Goal: Task Accomplishment & Management: Use online tool/utility

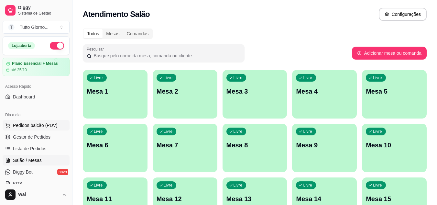
click at [48, 125] on span "Pedidos balcão (PDV)" at bounding box center [35, 125] width 45 height 6
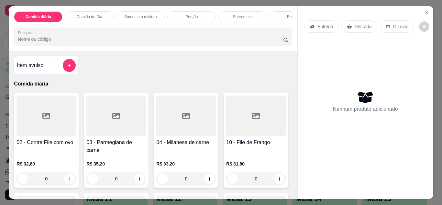
click at [321, 28] on div "Entrega" at bounding box center [321, 26] width 35 height 12
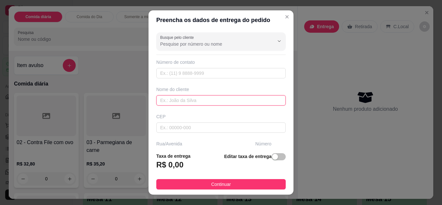
click at [219, 102] on input "text" at bounding box center [220, 100] width 129 height 10
type input "CLEIDE CONTABILIDADE"
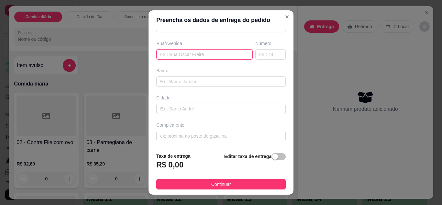
click at [191, 54] on input "text" at bounding box center [204, 54] width 96 height 10
type input "ALMIRANTE [PERSON_NAME]"
click at [259, 54] on input "text" at bounding box center [270, 54] width 30 height 10
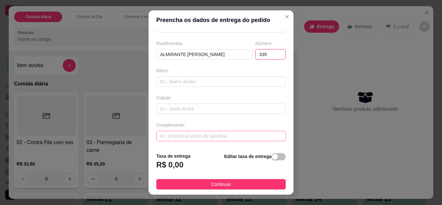
type input "339"
click at [226, 138] on input "text" at bounding box center [220, 136] width 129 height 10
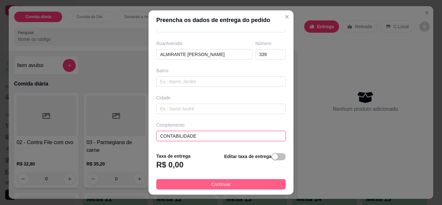
type input "CONTABILIDADE"
click at [226, 183] on button "Continuar" at bounding box center [220, 184] width 129 height 10
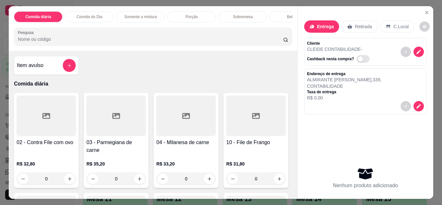
click at [138, 172] on div "0" at bounding box center [116, 178] width 60 height 13
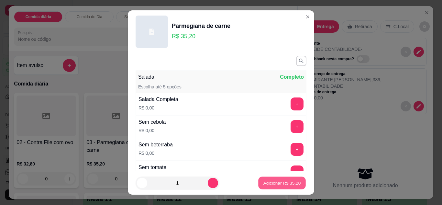
click at [273, 180] on p "Adicionar R$ 35,20" at bounding box center [282, 183] width 38 height 6
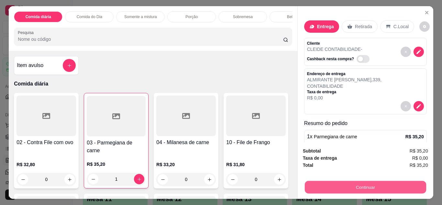
click at [380, 186] on button "Continuar" at bounding box center [364, 187] width 121 height 13
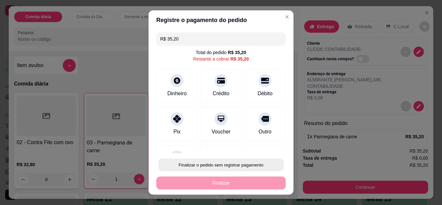
click at [251, 164] on button "Finalizar o pedido sem registrar pagamento" at bounding box center [221, 165] width 126 height 13
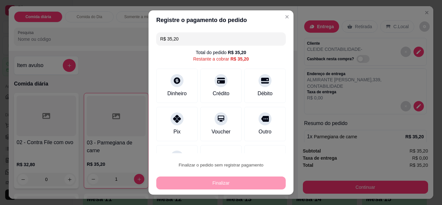
click at [259, 141] on button "Confirmar" at bounding box center [257, 146] width 23 height 10
type input "0"
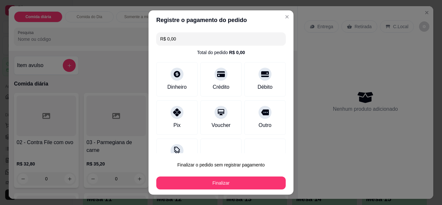
type input "R$ 0,00"
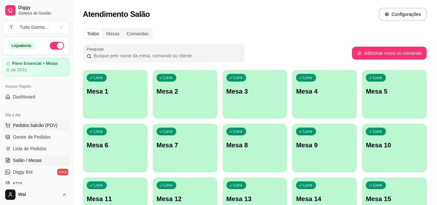
click at [42, 126] on span "Pedidos balcão (PDV)" at bounding box center [35, 125] width 45 height 6
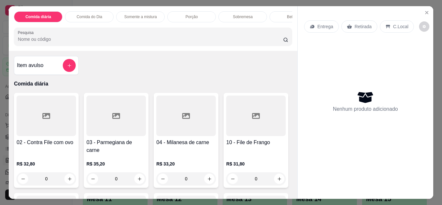
click at [321, 24] on p "Entrega" at bounding box center [325, 26] width 16 height 6
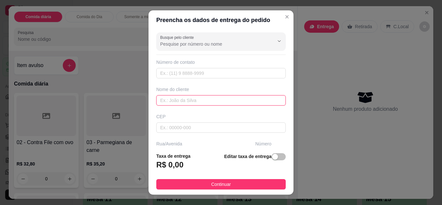
click at [197, 98] on input "text" at bounding box center [220, 100] width 129 height 10
type input "ANDRESSA CONTABILIDADE"
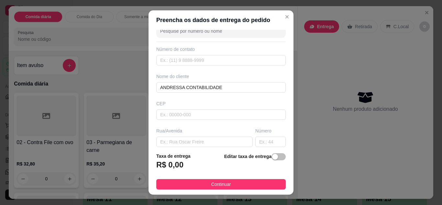
scroll to position [26, 0]
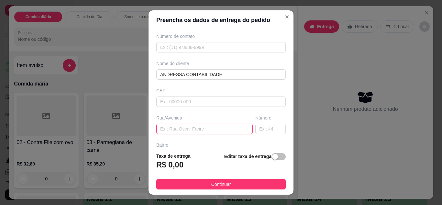
click at [237, 127] on input "text" at bounding box center [204, 129] width 96 height 10
type input "ALMIRANTE [PERSON_NAME]"
click at [255, 129] on input "text" at bounding box center [270, 129] width 30 height 10
type input "339"
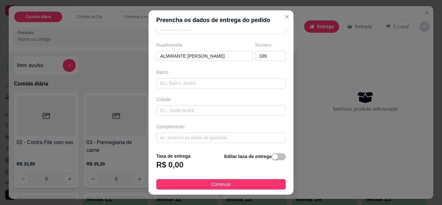
scroll to position [100, 0]
click at [251, 134] on input "text" at bounding box center [220, 136] width 129 height 10
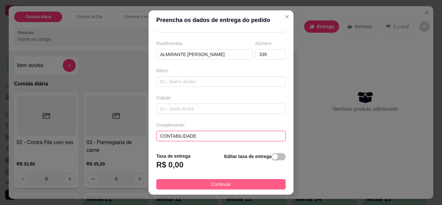
type input "CONTABILIDADE"
click at [257, 186] on button "Continuar" at bounding box center [220, 184] width 129 height 10
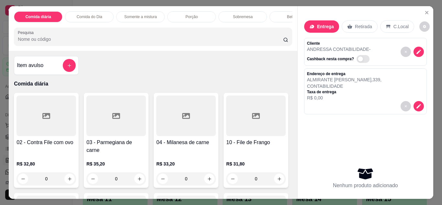
click at [136, 172] on div "0" at bounding box center [116, 178] width 60 height 13
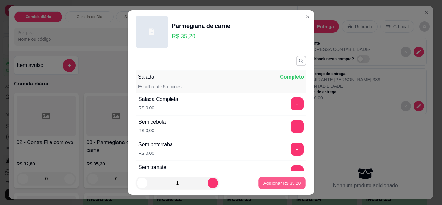
click at [271, 178] on button "Adicionar R$ 35,20" at bounding box center [282, 183] width 48 height 13
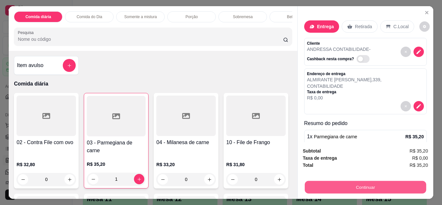
click at [364, 182] on button "Continuar" at bounding box center [364, 187] width 121 height 13
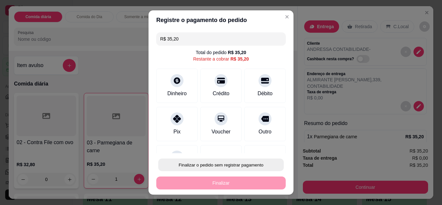
click at [244, 166] on button "Finalizar o pedido sem registrar pagamento" at bounding box center [221, 165] width 126 height 13
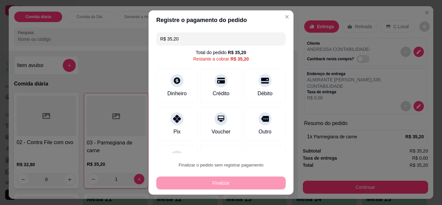
click at [262, 147] on button "Confirmar" at bounding box center [257, 146] width 23 height 10
type input "0"
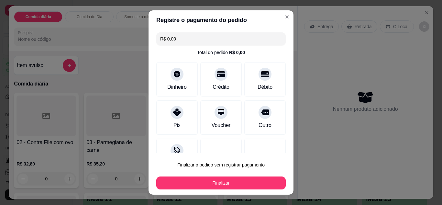
type input "R$ 0,00"
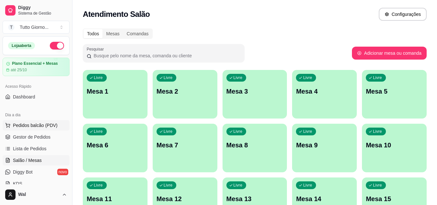
click at [41, 125] on span "Pedidos balcão (PDV)" at bounding box center [35, 125] width 45 height 6
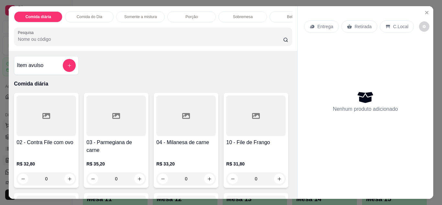
scroll to position [0, 1]
click at [318, 23] on p "Entrega" at bounding box center [325, 26] width 16 height 6
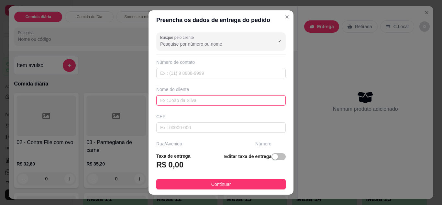
click at [173, 99] on input "text" at bounding box center [220, 100] width 129 height 10
type input "[PERSON_NAME]"
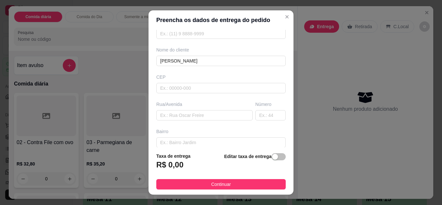
scroll to position [52, 0]
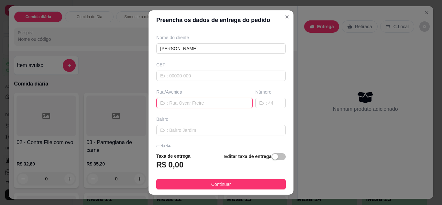
click at [216, 104] on input "text" at bounding box center [204, 103] width 96 height 10
type input "[PERSON_NAME]"
click at [264, 100] on input "text" at bounding box center [270, 103] width 30 height 10
type input "377"
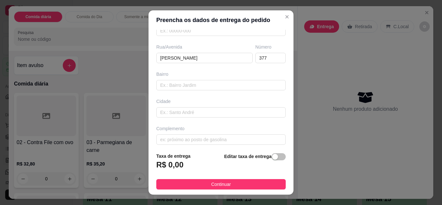
scroll to position [100, 0]
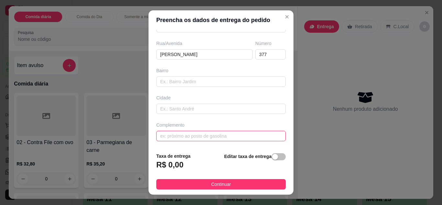
click at [238, 137] on input "text" at bounding box center [220, 136] width 129 height 10
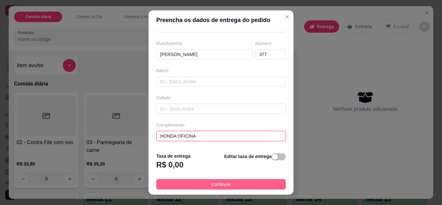
type input "HONDA OFICINA"
click at [249, 186] on button "Continuar" at bounding box center [220, 184] width 129 height 10
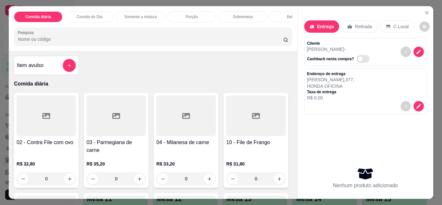
click at [94, 17] on div "Comida do Dia" at bounding box center [89, 16] width 49 height 11
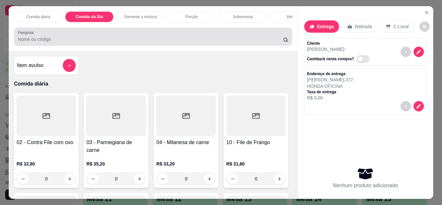
scroll to position [17, 1]
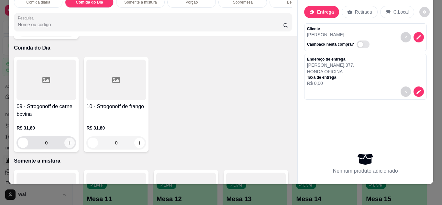
click at [66, 138] on button "increase-product-quantity" at bounding box center [69, 143] width 10 height 10
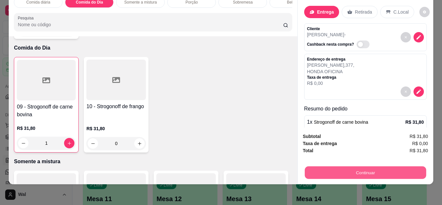
click at [363, 170] on button "Continuar" at bounding box center [364, 172] width 121 height 13
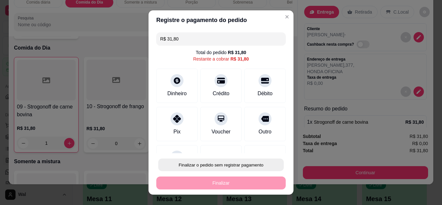
click at [257, 165] on button "Finalizar o pedido sem registrar pagamento" at bounding box center [221, 165] width 126 height 13
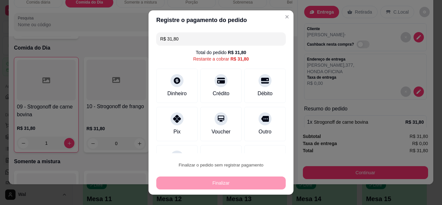
click at [262, 145] on button "Confirmar" at bounding box center [258, 146] width 24 height 10
type input "0"
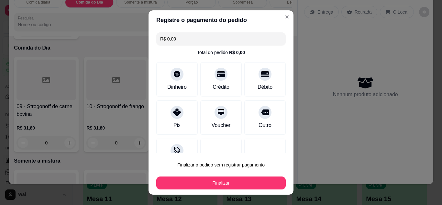
type input "R$ 0,00"
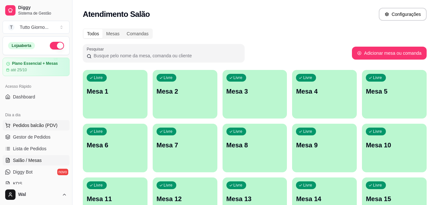
click at [42, 123] on span "Pedidos balcão (PDV)" at bounding box center [35, 125] width 45 height 6
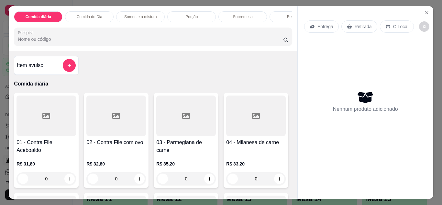
click at [313, 22] on div "Entrega" at bounding box center [321, 26] width 35 height 12
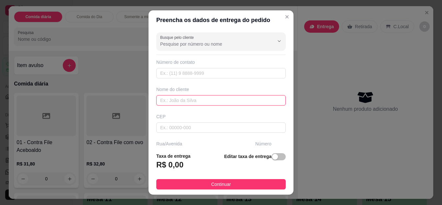
click at [201, 100] on input "text" at bounding box center [220, 100] width 129 height 10
type input "[PERSON_NAME]"
click at [281, 140] on div "Busque pelo cliente Número de contato Nome do cliente [PERSON_NAME] Rua/[GEOGRA…" at bounding box center [221, 89] width 145 height 118
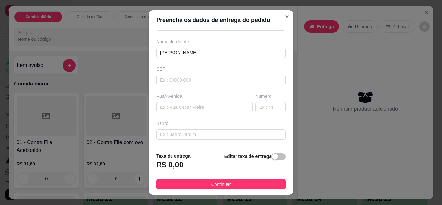
scroll to position [52, 0]
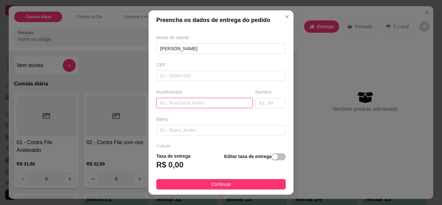
click at [182, 102] on input "text" at bounding box center [204, 103] width 96 height 10
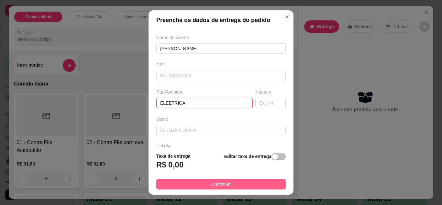
type input "ELEETRICA"
click at [222, 183] on span "Continuar" at bounding box center [221, 184] width 20 height 7
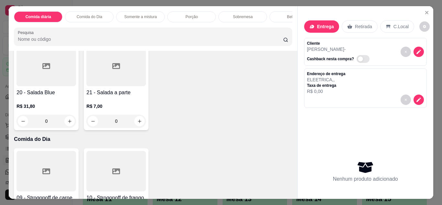
scroll to position [250, 0]
click at [76, 126] on div "0" at bounding box center [47, 120] width 60 height 13
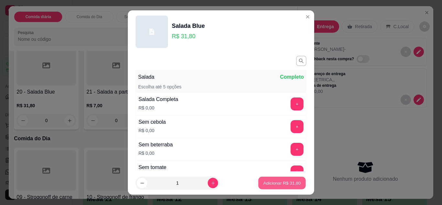
click at [277, 186] on button "Adicionar R$ 31,80" at bounding box center [282, 183] width 48 height 13
type input "1"
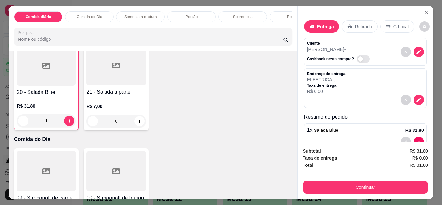
click at [196, 14] on div "Porção" at bounding box center [191, 16] width 49 height 11
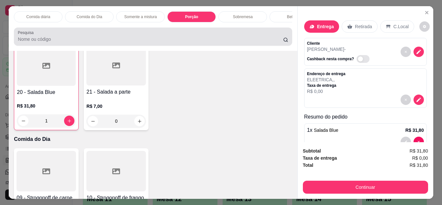
scroll to position [17, 0]
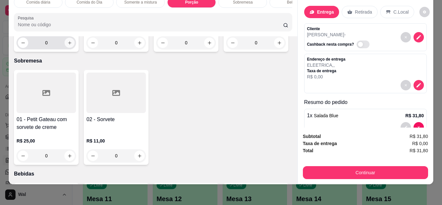
click at [68, 45] on icon "increase-product-quantity" at bounding box center [69, 42] width 5 height 5
type input "1"
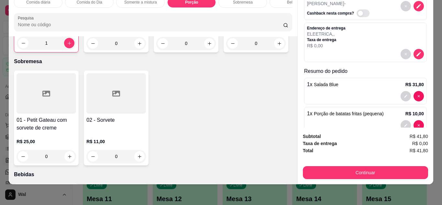
scroll to position [46, 0]
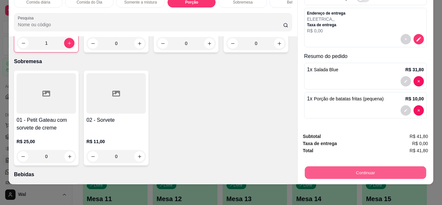
click at [398, 166] on button "Continuar" at bounding box center [364, 172] width 121 height 13
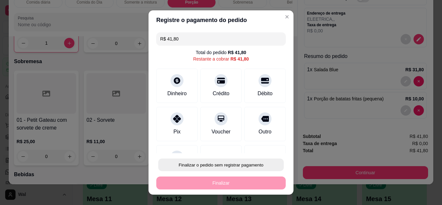
click at [247, 164] on button "Finalizar o pedido sem registrar pagamento" at bounding box center [221, 165] width 126 height 13
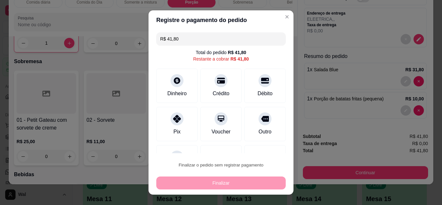
click at [252, 144] on button "Confirmar" at bounding box center [257, 146] width 23 height 10
type input "0"
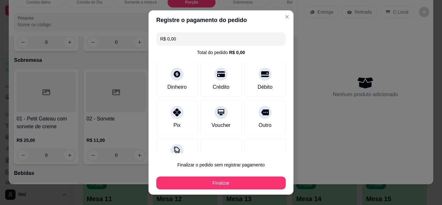
type input "R$ 0,00"
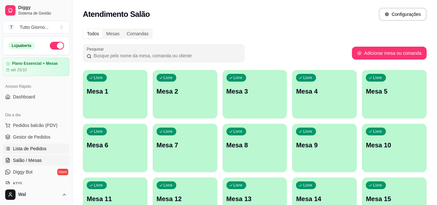
click at [39, 149] on span "Lista de Pedidos" at bounding box center [30, 148] width 34 height 6
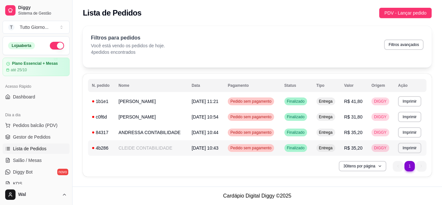
click at [263, 147] on span "Pedido sem pagamento" at bounding box center [251, 147] width 44 height 5
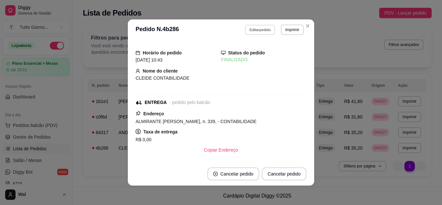
click at [253, 27] on button "Editar pedido" at bounding box center [260, 30] width 30 height 10
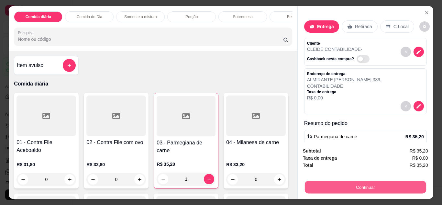
click at [365, 185] on button "Continuar" at bounding box center [364, 187] width 121 height 13
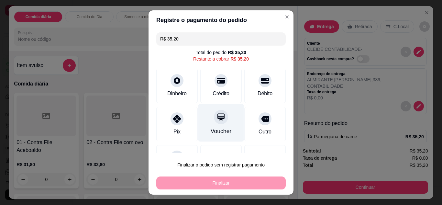
click at [217, 116] on icon at bounding box center [220, 116] width 7 height 7
type input "R$ 0,00"
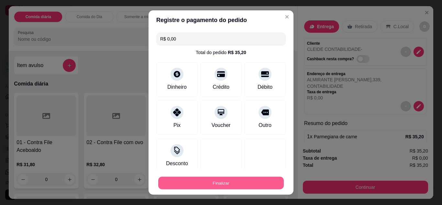
click at [217, 189] on button "Finalizar" at bounding box center [221, 183] width 126 height 13
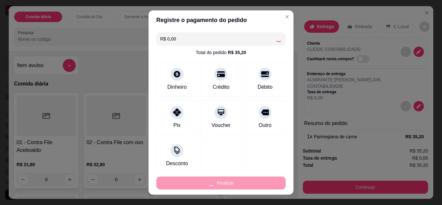
type input "0"
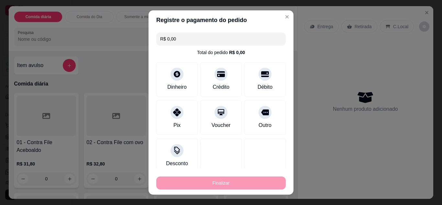
type input "-R$ 35,20"
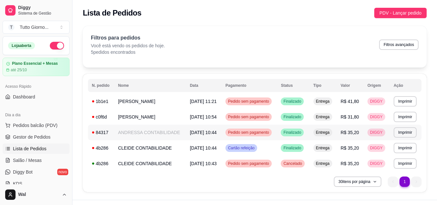
click at [259, 130] on span "Pedido sem pagamento" at bounding box center [249, 132] width 44 height 5
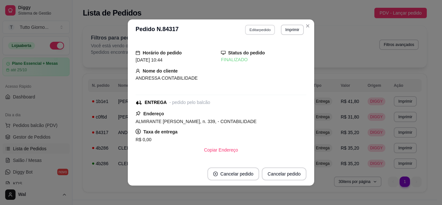
click at [260, 29] on button "Editar pedido" at bounding box center [260, 30] width 30 height 10
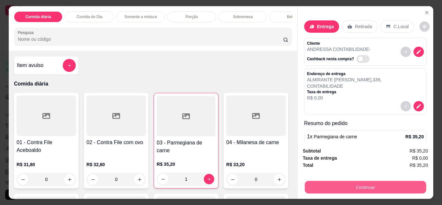
click at [364, 181] on button "Continuar" at bounding box center [364, 187] width 121 height 13
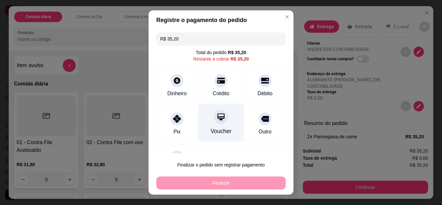
click at [222, 122] on div "Voucher" at bounding box center [221, 123] width 46 height 38
type input "R$ 0,00"
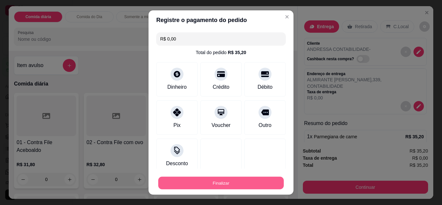
click at [227, 183] on button "Finalizar" at bounding box center [221, 183] width 126 height 13
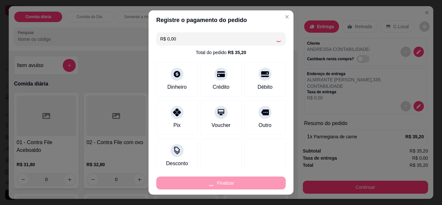
type input "0"
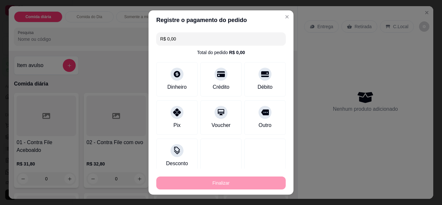
type input "-R$ 35,20"
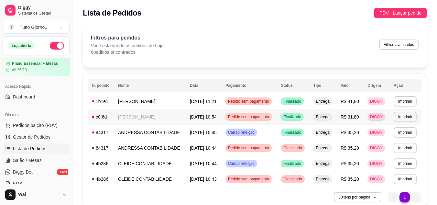
click at [265, 116] on span "Pedido sem pagamento" at bounding box center [249, 116] width 44 height 5
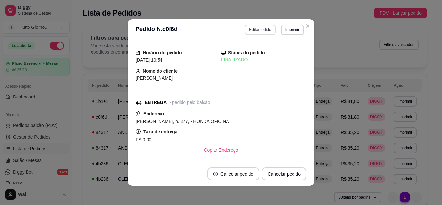
click at [261, 27] on button "Editar pedido" at bounding box center [260, 30] width 31 height 10
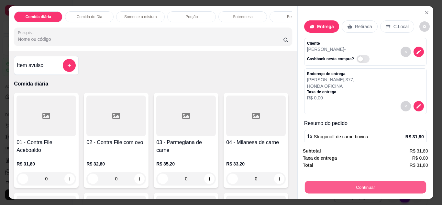
click at [357, 184] on button "Continuar" at bounding box center [364, 187] width 121 height 13
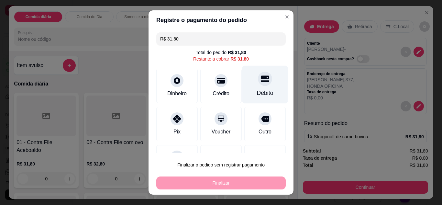
click at [261, 78] on icon at bounding box center [265, 78] width 8 height 8
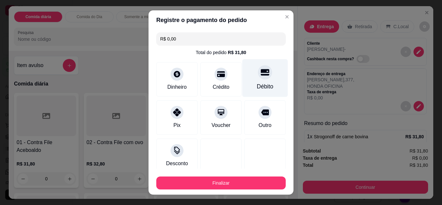
type input "R$ 0,00"
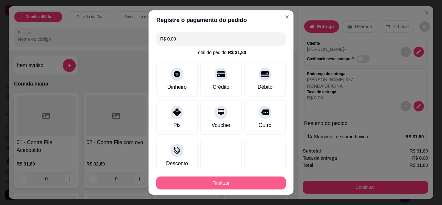
click at [234, 179] on button "Finalizar" at bounding box center [220, 182] width 129 height 13
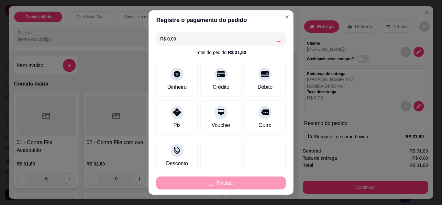
type input "0"
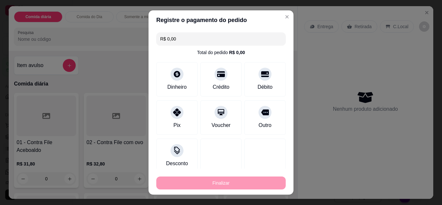
type input "-R$ 31,80"
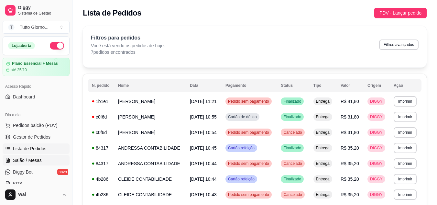
click at [34, 162] on span "Salão / Mesas" at bounding box center [27, 160] width 29 height 6
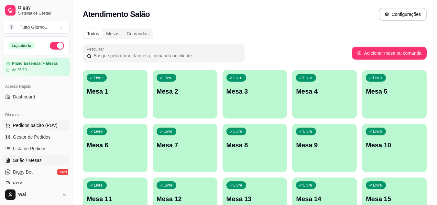
click at [33, 126] on span "Pedidos balcão (PDV)" at bounding box center [35, 125] width 45 height 6
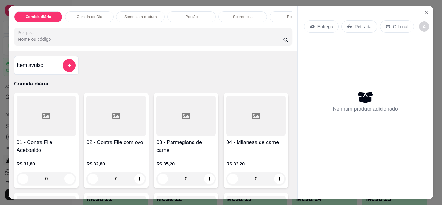
click at [324, 28] on div "Entrega" at bounding box center [321, 26] width 35 height 12
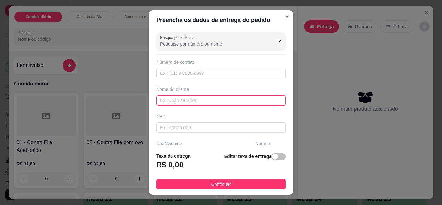
click at [200, 103] on input "text" at bounding box center [220, 100] width 129 height 10
type input "[PERSON_NAME]"
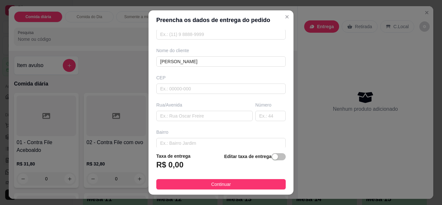
scroll to position [52, 0]
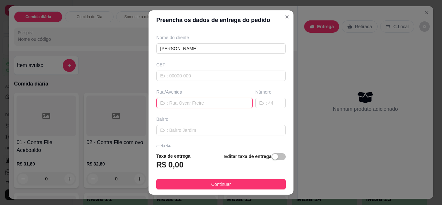
click at [218, 105] on input "text" at bounding box center [204, 103] width 96 height 10
type input "INDUSTRIAL"
click at [263, 104] on input "text" at bounding box center [270, 103] width 30 height 10
type input "780"
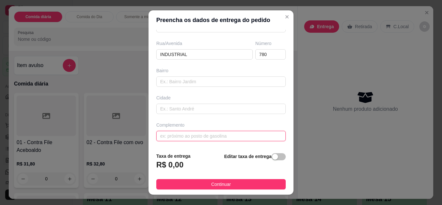
click at [237, 138] on input "text" at bounding box center [220, 136] width 129 height 10
type input "5"
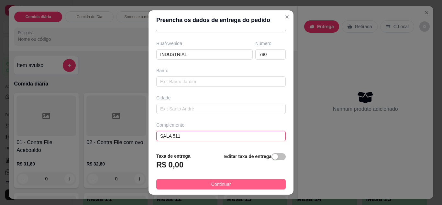
type input "SALA 511"
click at [242, 179] on button "Continuar" at bounding box center [220, 184] width 129 height 10
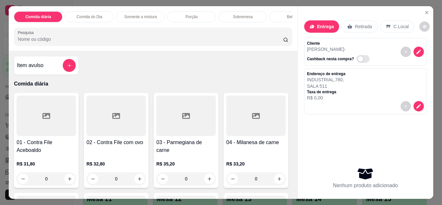
scroll to position [125, 0]
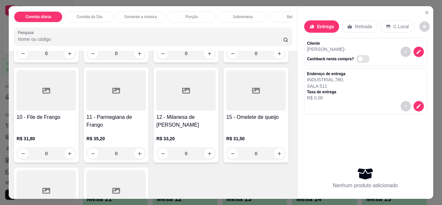
click at [76, 160] on div "0" at bounding box center [47, 153] width 60 height 13
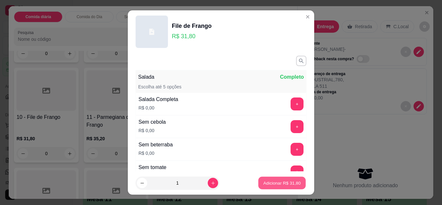
click at [279, 179] on button "Adicionar R$ 31,80" at bounding box center [282, 183] width 48 height 13
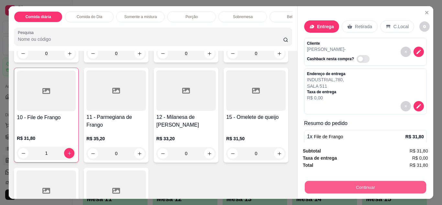
click at [356, 188] on button "Continuar" at bounding box center [364, 187] width 121 height 13
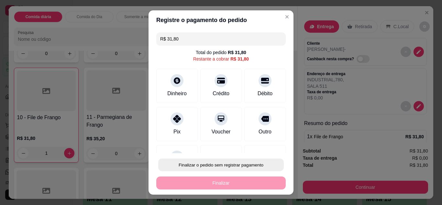
click at [248, 165] on button "Finalizar o pedido sem registrar pagamento" at bounding box center [221, 165] width 126 height 13
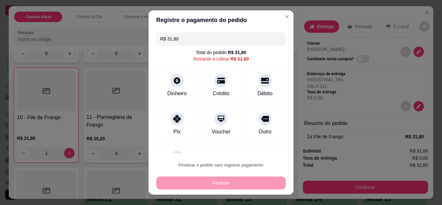
click at [256, 141] on button "Confirmar" at bounding box center [257, 146] width 23 height 10
type input "0"
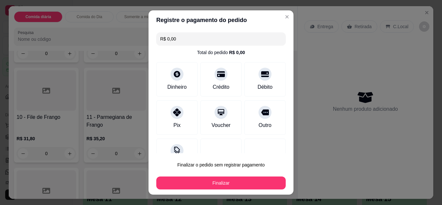
type input "R$ 0,00"
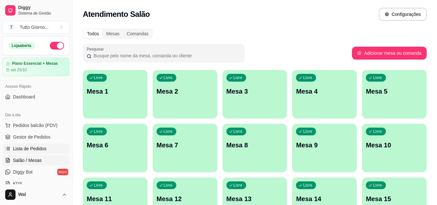
click at [35, 148] on span "Lista de Pedidos" at bounding box center [30, 148] width 34 height 6
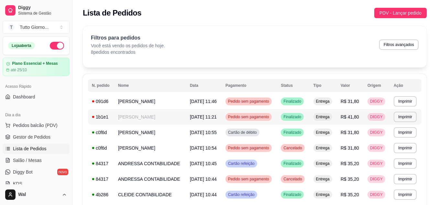
click at [261, 115] on span "Pedido sem pagamento" at bounding box center [249, 116] width 44 height 5
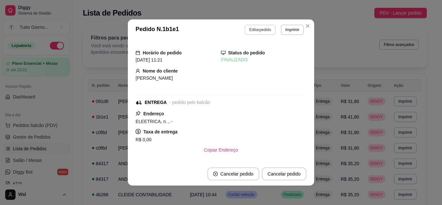
click at [260, 30] on button "Editar pedido" at bounding box center [260, 30] width 31 height 10
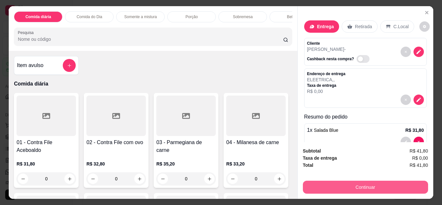
click at [338, 184] on button "Continuar" at bounding box center [365, 187] width 125 height 13
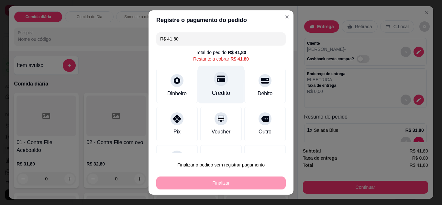
click at [214, 95] on div "Crédito" at bounding box center [221, 93] width 18 height 8
type input "R$ 0,00"
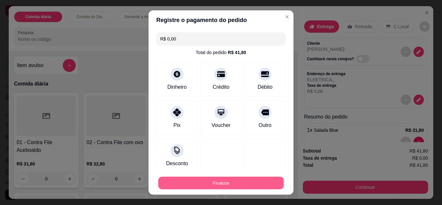
click at [213, 183] on button "Finalizar" at bounding box center [221, 183] width 126 height 13
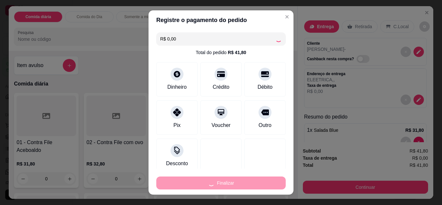
type input "0"
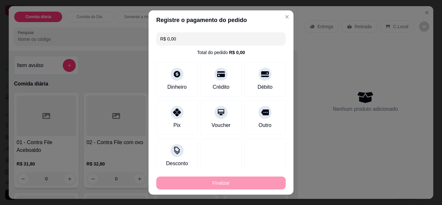
type input "-R$ 41,80"
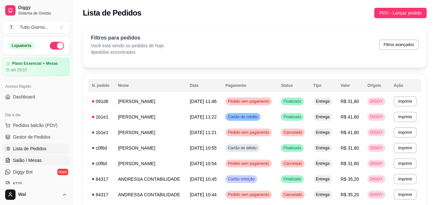
click at [34, 161] on span "Salão / Mesas" at bounding box center [27, 160] width 29 height 6
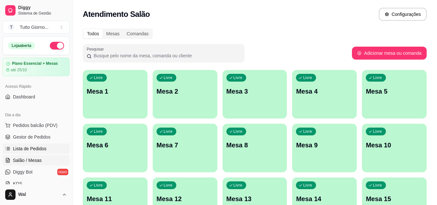
click at [39, 149] on span "Lista de Pedidos" at bounding box center [30, 148] width 34 height 6
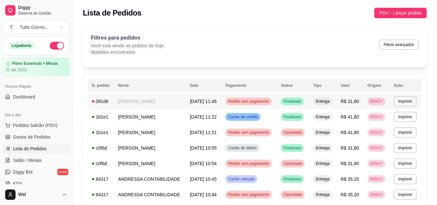
click at [261, 99] on span "Pedido sem pagamento" at bounding box center [249, 101] width 44 height 5
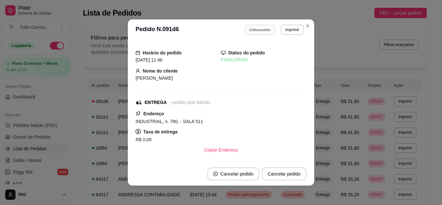
click at [265, 30] on button "Editar pedido" at bounding box center [260, 30] width 30 height 10
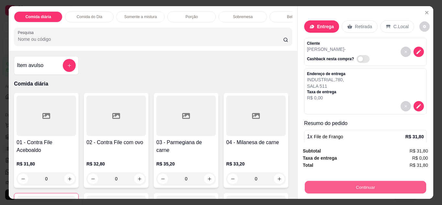
click at [348, 185] on button "Continuar" at bounding box center [364, 187] width 121 height 13
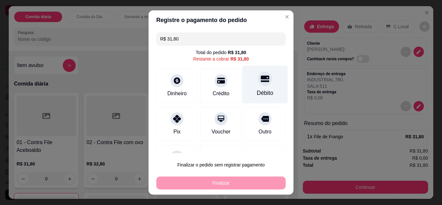
click at [260, 94] on div "Débito" at bounding box center [265, 93] width 17 height 8
type input "R$ 0,00"
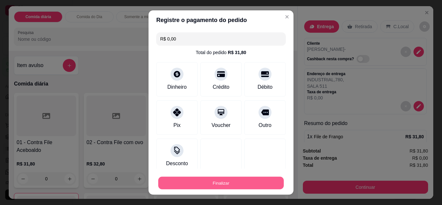
click at [212, 180] on button "Finalizar" at bounding box center [221, 183] width 126 height 13
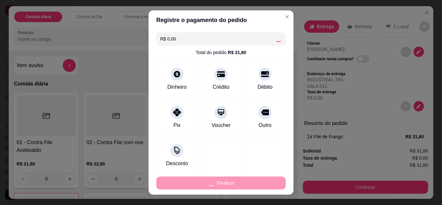
type input "0"
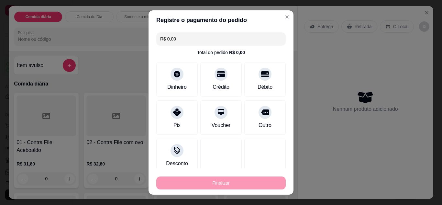
type input "-R$ 31,80"
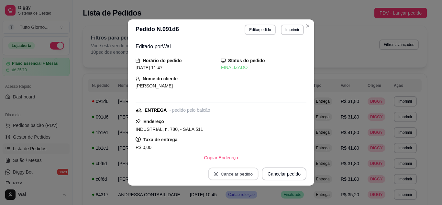
click at [212, 180] on button "Cancelar pedido" at bounding box center [233, 174] width 50 height 13
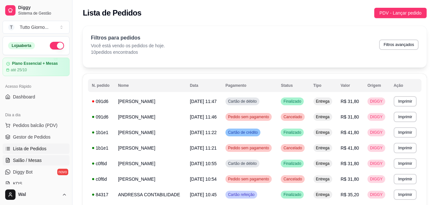
click at [29, 159] on span "Salão / Mesas" at bounding box center [27, 160] width 29 height 6
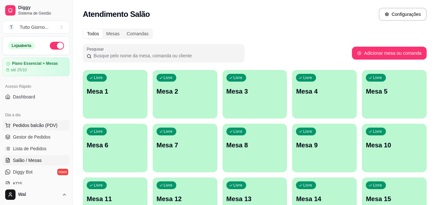
click at [36, 127] on span "Pedidos balcão (PDV)" at bounding box center [35, 125] width 45 height 6
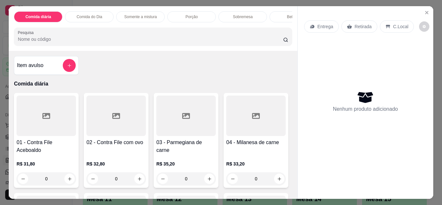
click at [320, 29] on div "Entrega" at bounding box center [321, 26] width 35 height 12
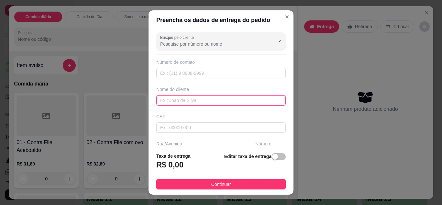
click at [256, 97] on input "text" at bounding box center [220, 100] width 129 height 10
type input "[PERSON_NAME]"
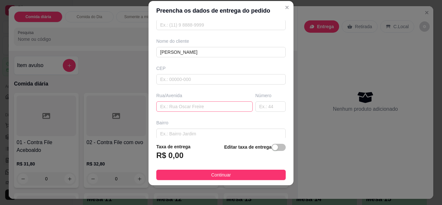
scroll to position [10, 0]
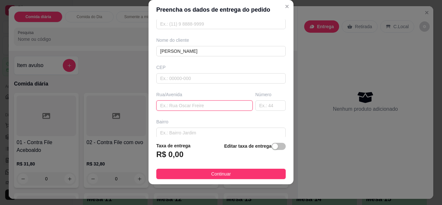
click at [193, 103] on input "text" at bounding box center [204, 105] width 96 height 10
type input "CORONEL [PERSON_NAME]"
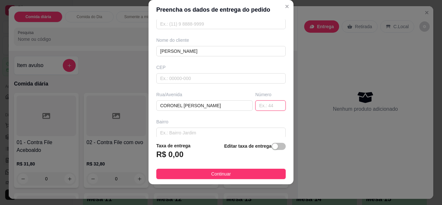
click at [255, 105] on input "text" at bounding box center [270, 105] width 30 height 10
type input "350"
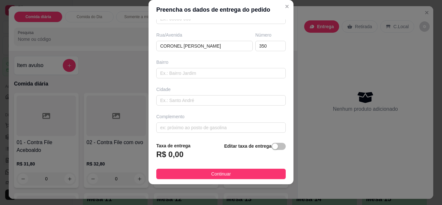
scroll to position [100, 0]
click at [207, 127] on input "text" at bounding box center [220, 125] width 129 height 10
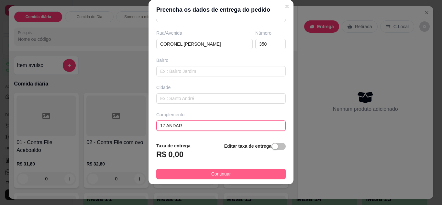
type input "17 ANDAR"
click at [211, 172] on span "Continuar" at bounding box center [221, 173] width 20 height 7
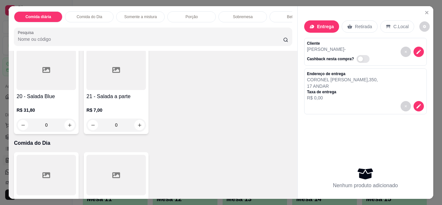
scroll to position [121, 0]
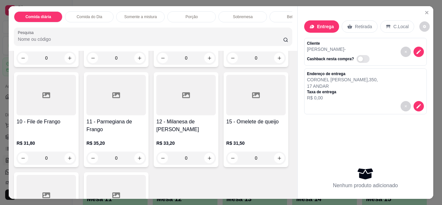
click at [226, 64] on div "0" at bounding box center [256, 57] width 60 height 13
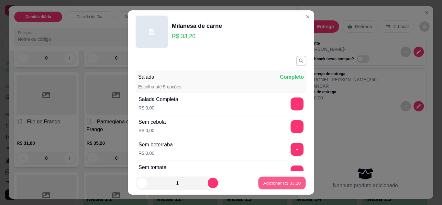
click at [280, 182] on p "Adicionar R$ 33,20" at bounding box center [282, 183] width 38 height 6
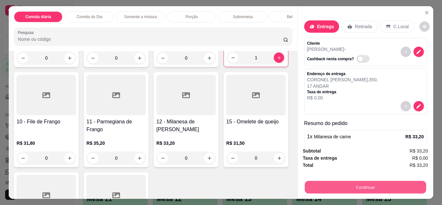
click at [347, 190] on button "Continuar" at bounding box center [364, 187] width 121 height 13
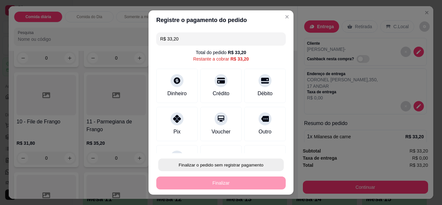
click at [234, 162] on button "Finalizar o pedido sem registrar pagamento" at bounding box center [221, 165] width 126 height 13
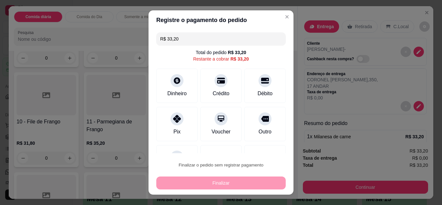
click at [262, 147] on button "Confirmar" at bounding box center [257, 146] width 23 height 10
type input "0"
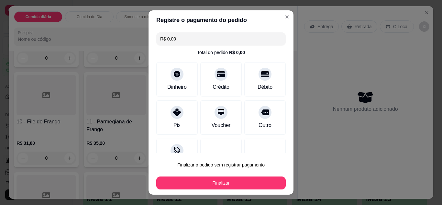
type input "R$ 0,00"
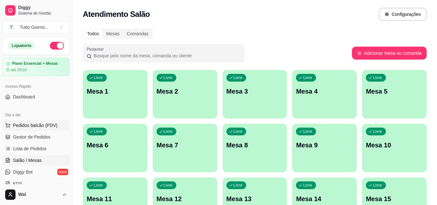
click at [28, 125] on span "Pedidos balcão (PDV)" at bounding box center [35, 125] width 45 height 6
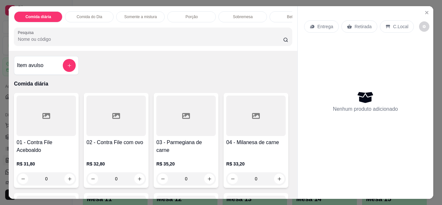
click at [322, 28] on div "Entrega" at bounding box center [321, 26] width 35 height 12
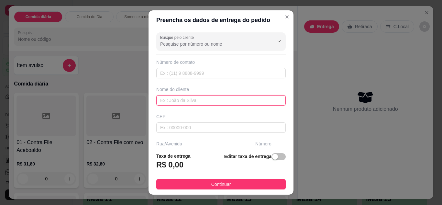
click at [195, 100] on input "text" at bounding box center [220, 100] width 129 height 10
type input "[PERSON_NAME]"
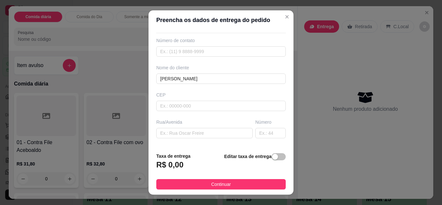
scroll to position [26, 0]
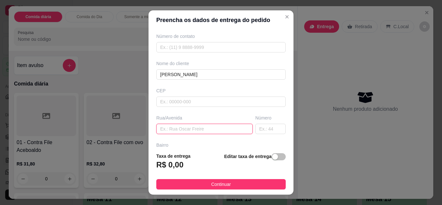
click at [179, 127] on input "text" at bounding box center [204, 129] width 96 height 10
type input "CORONEL [PERSON_NAME]"
click at [260, 128] on input "text" at bounding box center [270, 129] width 30 height 10
type input "350"
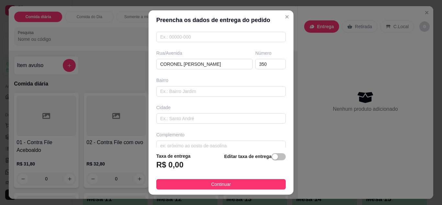
scroll to position [100, 0]
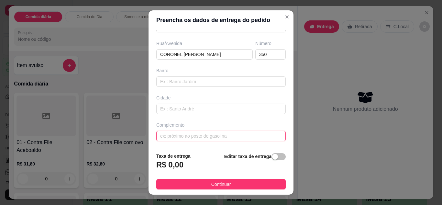
click at [247, 138] on input "text" at bounding box center [220, 136] width 129 height 10
type input "C"
type input "1"
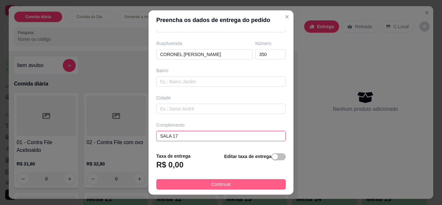
type input "SALA 17"
click at [247, 182] on button "Continuar" at bounding box center [220, 184] width 129 height 10
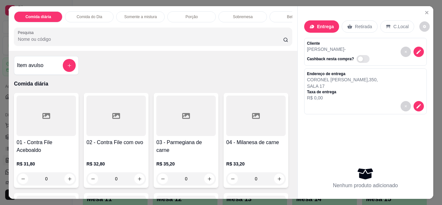
scroll to position [13, 0]
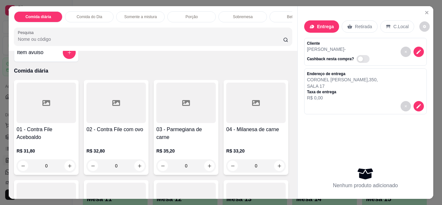
click at [145, 16] on p "Somente a mistura" at bounding box center [140, 16] width 33 height 5
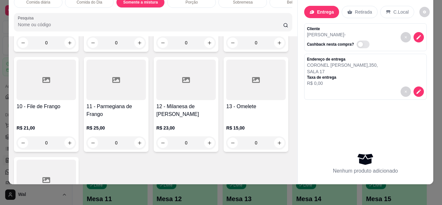
scroll to position [665, 0]
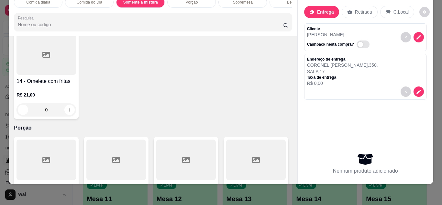
type input "1"
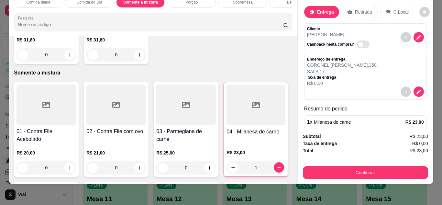
scroll to position [290, 0]
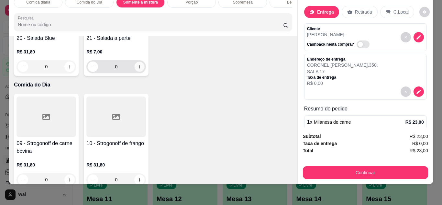
click at [137, 69] on icon "increase-product-quantity" at bounding box center [139, 66] width 5 height 5
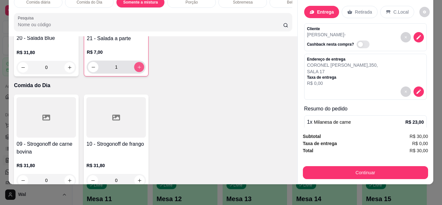
click at [138, 69] on icon "increase-product-quantity" at bounding box center [139, 66] width 3 height 3
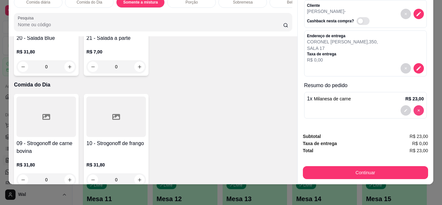
scroll to position [23, 0]
click at [138, 69] on icon "increase-product-quantity" at bounding box center [140, 67] width 4 height 4
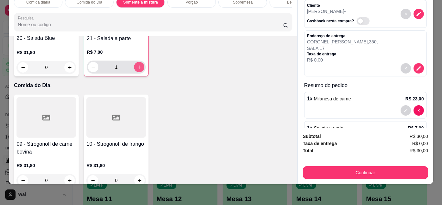
scroll to position [52, 0]
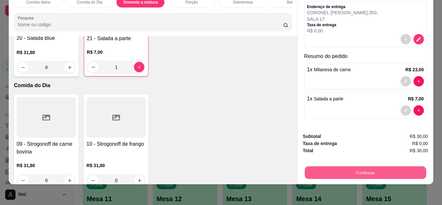
click at [347, 168] on button "Continuar" at bounding box center [364, 172] width 121 height 13
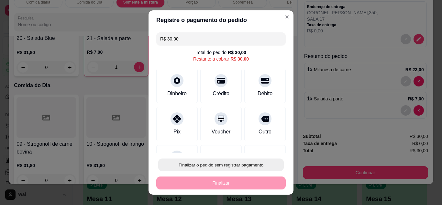
click at [243, 164] on button "Finalizar o pedido sem registrar pagamento" at bounding box center [221, 165] width 126 height 13
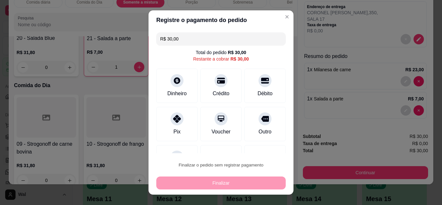
click at [257, 146] on button "Confirmar" at bounding box center [257, 146] width 23 height 10
type input "0"
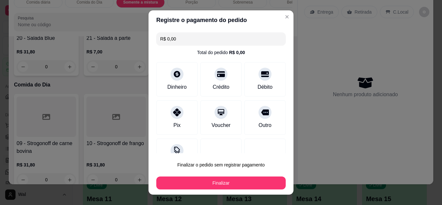
type input "R$ 0,00"
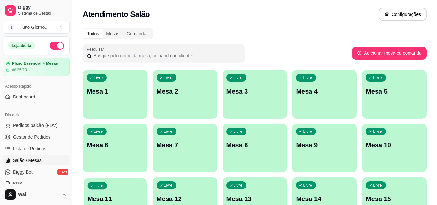
click at [120, 196] on p "Mesa 11" at bounding box center [115, 198] width 55 height 9
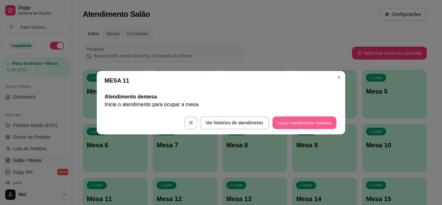
click at [323, 124] on button "Iniciar atendimento de mesa" at bounding box center [304, 122] width 64 height 13
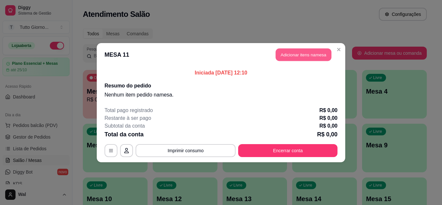
click at [311, 51] on button "Adicionar itens na mesa" at bounding box center [304, 54] width 56 height 13
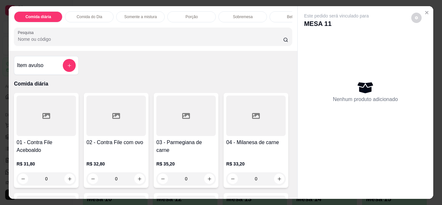
click at [96, 16] on p "Comida do Dia" at bounding box center [90, 16] width 26 height 5
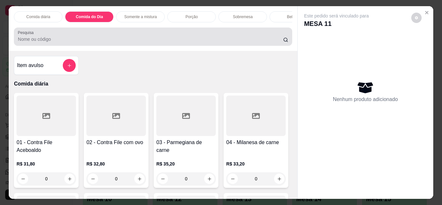
scroll to position [17, 0]
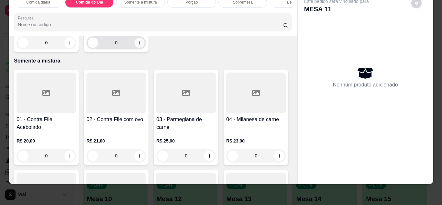
click at [141, 48] on button "increase-product-quantity" at bounding box center [140, 43] width 10 height 10
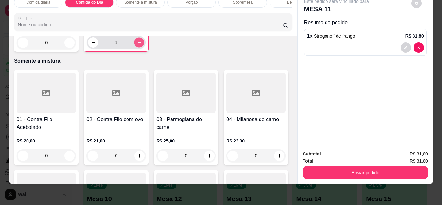
click at [141, 47] on button "increase-product-quantity" at bounding box center [139, 42] width 10 height 10
type input "2"
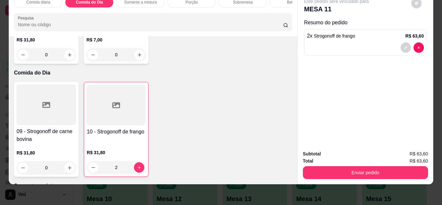
scroll to position [301, 0]
click at [276, 2] on div "Bebidas" at bounding box center [294, 2] width 49 height 11
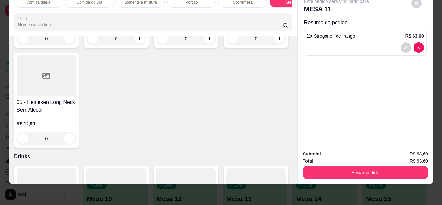
scroll to position [1671, 0]
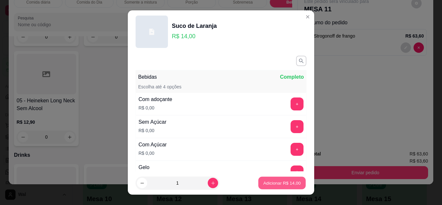
click at [279, 185] on p "Adicionar R$ 14,00" at bounding box center [282, 183] width 38 height 6
type input "1"
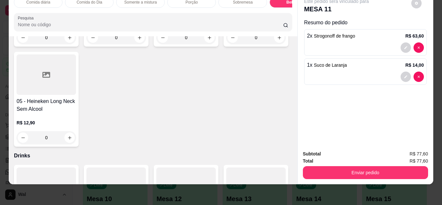
scroll to position [1796, 0]
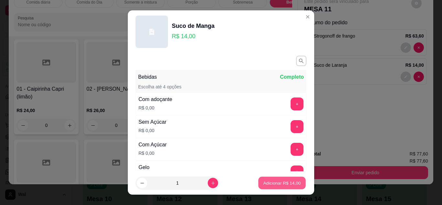
click at [281, 185] on p "Adicionar R$ 14,00" at bounding box center [282, 183] width 38 height 6
type input "1"
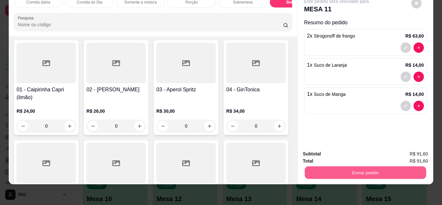
click at [363, 171] on button "Enviar pedido" at bounding box center [364, 172] width 121 height 13
click at [409, 153] on button "Enviar pedido" at bounding box center [411, 152] width 37 height 12
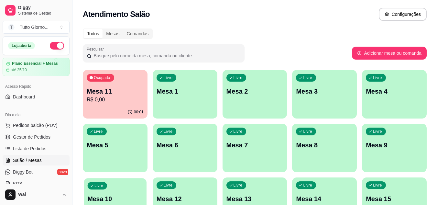
click at [116, 195] on p "Mesa 10" at bounding box center [115, 198] width 55 height 9
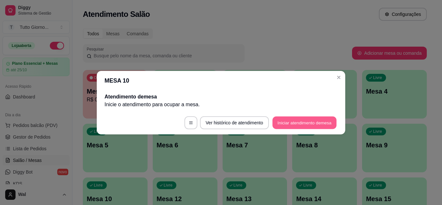
click at [300, 123] on button "Iniciar atendimento de mesa" at bounding box center [304, 122] width 64 height 13
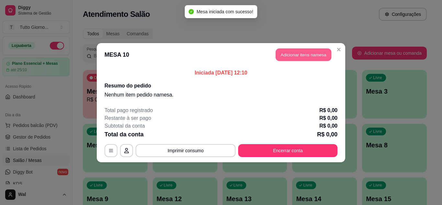
click at [322, 54] on button "Adicionar itens na mesa" at bounding box center [304, 54] width 56 height 13
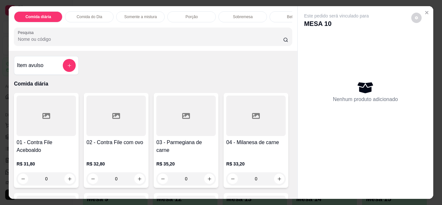
click at [94, 14] on p "Comida do Dia" at bounding box center [90, 16] width 26 height 5
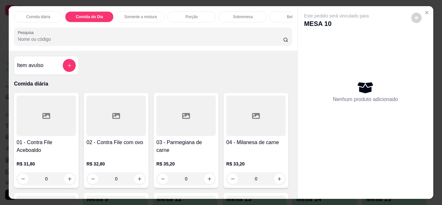
scroll to position [17, 0]
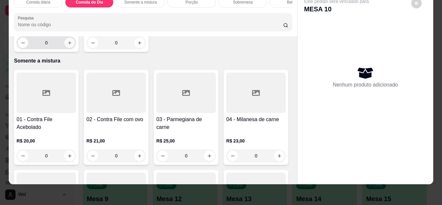
click at [68, 45] on icon "increase-product-quantity" at bounding box center [69, 42] width 5 height 5
type input "1"
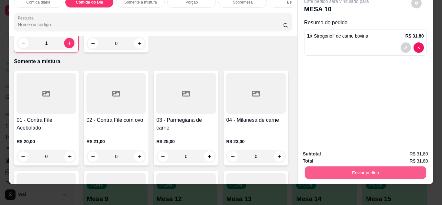
click at [351, 166] on button "Enviar pedido" at bounding box center [364, 172] width 121 height 13
click at [420, 151] on button "Enviar pedido" at bounding box center [411, 152] width 36 height 12
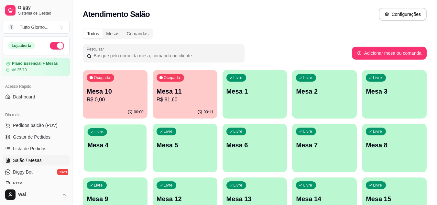
click at [126, 145] on p "Mesa 4" at bounding box center [115, 145] width 55 height 9
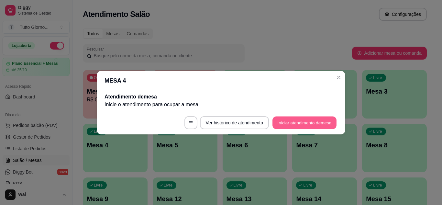
click at [281, 121] on button "Iniciar atendimento de mesa" at bounding box center [304, 122] width 64 height 13
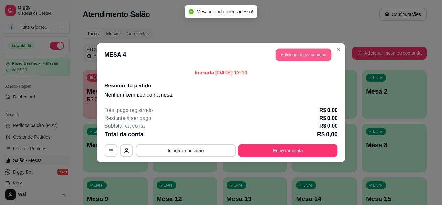
click at [314, 53] on button "Adicionar itens na mesa" at bounding box center [304, 54] width 56 height 13
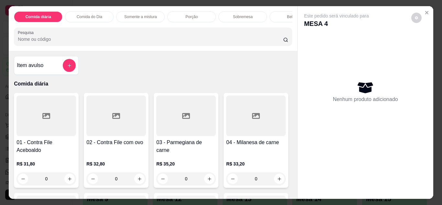
click at [97, 18] on div "Comida do Dia" at bounding box center [89, 16] width 49 height 11
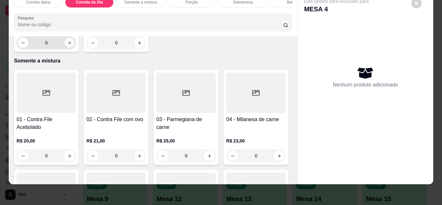
click at [67, 45] on icon "increase-product-quantity" at bounding box center [69, 42] width 5 height 5
type input "1"
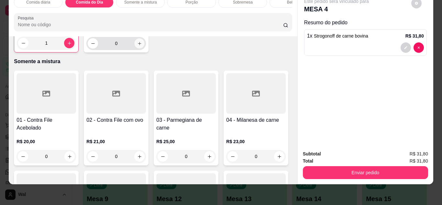
click at [138, 46] on icon "increase-product-quantity" at bounding box center [139, 43] width 5 height 5
type input "1"
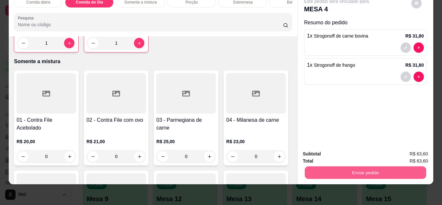
click at [352, 166] on button "Enviar pedido" at bounding box center [364, 172] width 121 height 13
click at [407, 149] on button "Enviar pedido" at bounding box center [411, 152] width 37 height 12
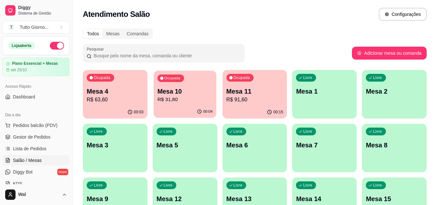
click at [161, 101] on p "R$ 31,80" at bounding box center [184, 99] width 55 height 7
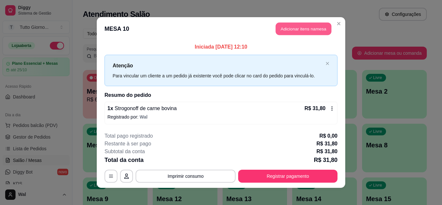
click at [294, 28] on button "Adicionar itens na mesa" at bounding box center [304, 29] width 56 height 13
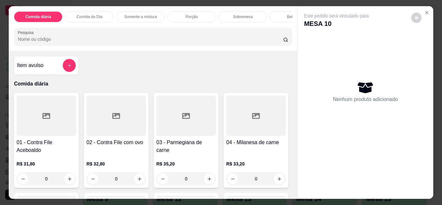
click at [279, 17] on div "Bebidas" at bounding box center [294, 16] width 49 height 11
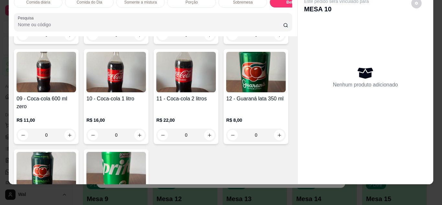
scroll to position [1296, 0]
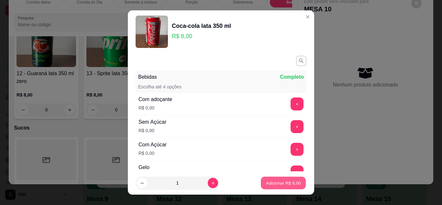
click at [284, 182] on p "Adicionar R$ 8,00" at bounding box center [283, 183] width 35 height 6
type input "1"
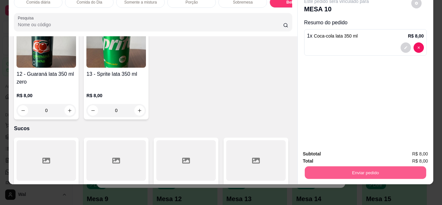
click at [391, 169] on button "Enviar pedido" at bounding box center [364, 172] width 121 height 13
click at [409, 151] on button "Enviar pedido" at bounding box center [411, 152] width 36 height 12
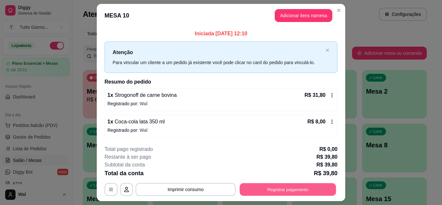
click at [294, 189] on button "Registrar pagamento" at bounding box center [288, 189] width 96 height 13
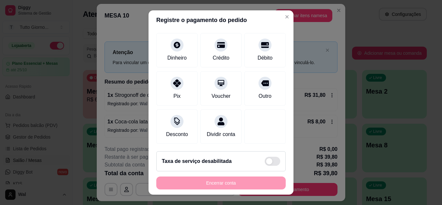
scroll to position [50, 0]
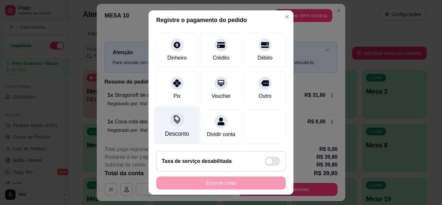
click at [174, 115] on icon at bounding box center [177, 118] width 6 height 6
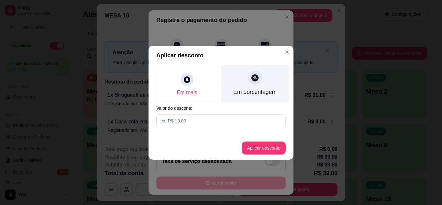
click at [258, 89] on div "Em porcentagem" at bounding box center [254, 92] width 43 height 8
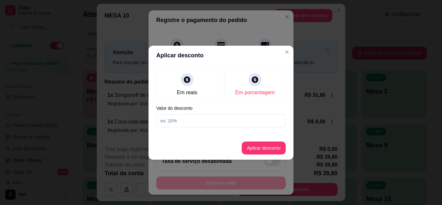
click at [190, 121] on input at bounding box center [220, 120] width 129 height 13
type input "5"
click at [263, 148] on button "Aplicar desconto" at bounding box center [264, 147] width 42 height 13
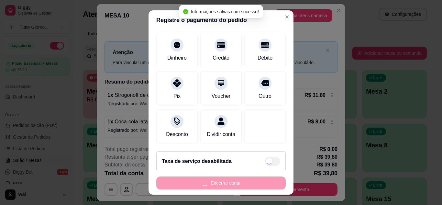
type input "R$ 37,81"
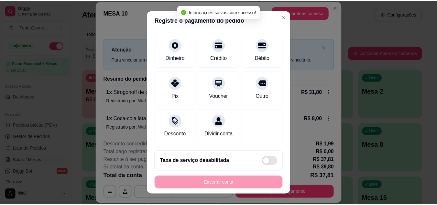
scroll to position [56, 0]
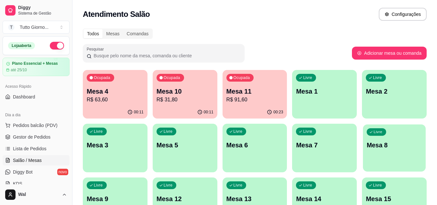
click at [396, 138] on div "Livre Mesa 8" at bounding box center [394, 143] width 63 height 39
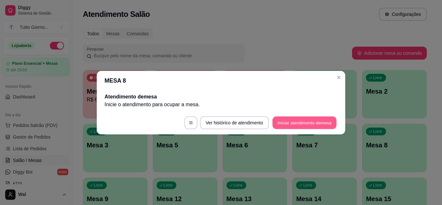
click at [316, 120] on button "Iniciar atendimento de mesa" at bounding box center [304, 122] width 64 height 13
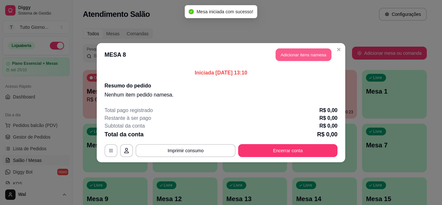
click at [304, 55] on button "Adicionar itens na mesa" at bounding box center [304, 54] width 56 height 13
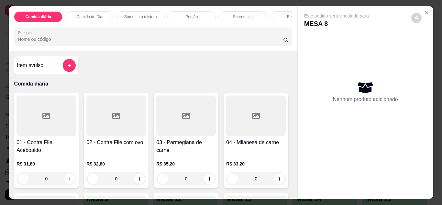
click at [136, 180] on div "0" at bounding box center [116, 178] width 60 height 13
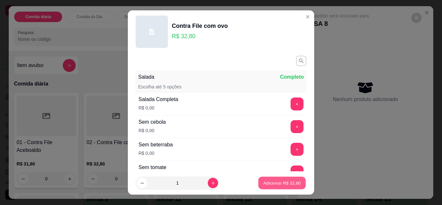
click at [277, 183] on p "Adicionar R$ 32,80" at bounding box center [282, 183] width 38 height 6
type input "1"
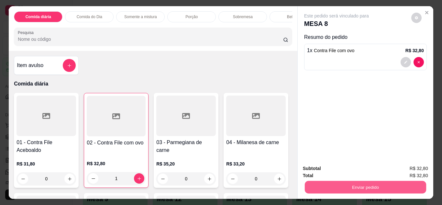
click at [352, 182] on button "Enviar pedido" at bounding box center [364, 187] width 121 height 13
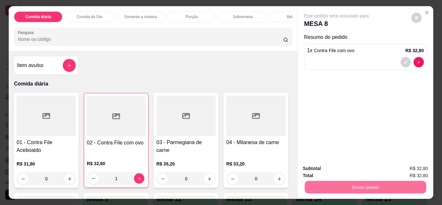
click at [419, 167] on button "Enviar pedido" at bounding box center [411, 169] width 36 height 12
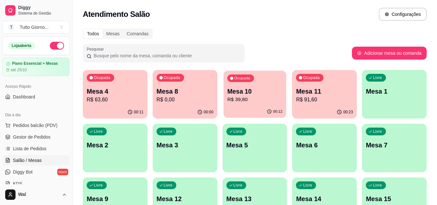
click at [264, 96] on p "R$ 39,80" at bounding box center [254, 99] width 55 height 7
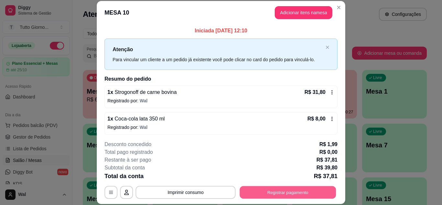
click at [310, 186] on button "Registrar pagamento" at bounding box center [288, 192] width 96 height 13
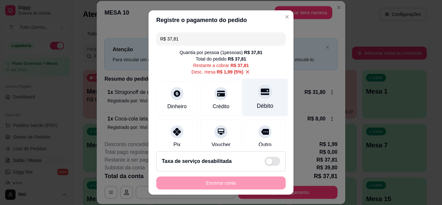
click at [257, 103] on div "Débito" at bounding box center [265, 106] width 17 height 8
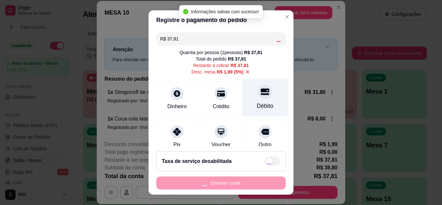
type input "R$ 0,00"
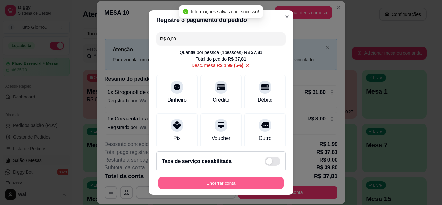
click at [215, 187] on button "Encerrar conta" at bounding box center [221, 183] width 126 height 13
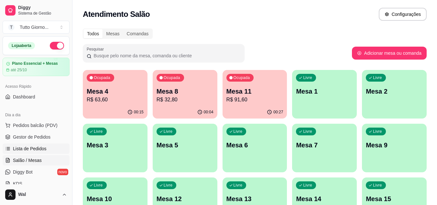
click at [31, 150] on span "Lista de Pedidos" at bounding box center [30, 148] width 34 height 6
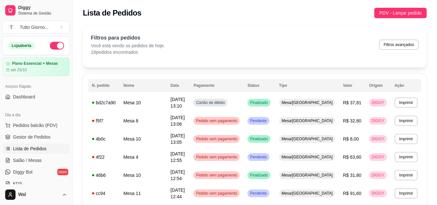
scroll to position [179, 0]
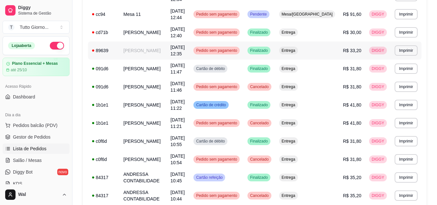
click at [238, 51] on span "Pedido sem pagamento" at bounding box center [217, 50] width 44 height 5
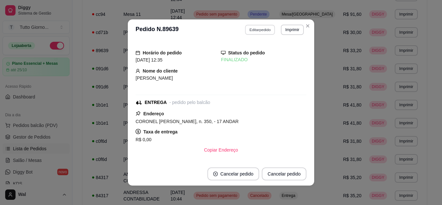
click at [259, 30] on button "Editar pedido" at bounding box center [260, 30] width 30 height 10
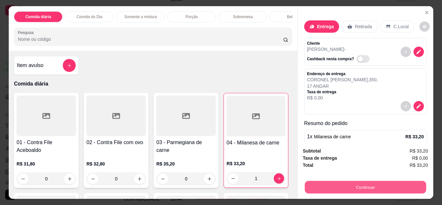
click at [359, 185] on button "Continuar" at bounding box center [364, 187] width 121 height 13
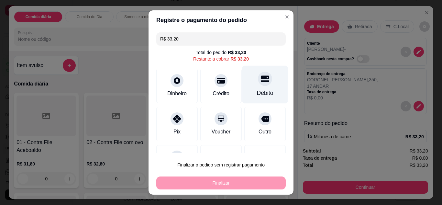
click at [262, 93] on div "Débito" at bounding box center [265, 93] width 17 height 8
type input "R$ 0,00"
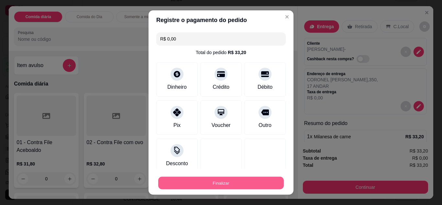
click at [224, 186] on button "Finalizar" at bounding box center [221, 183] width 126 height 13
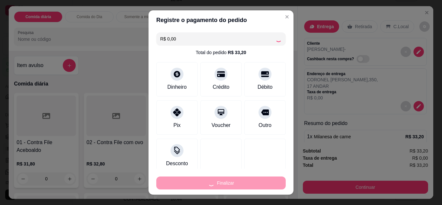
type input "0"
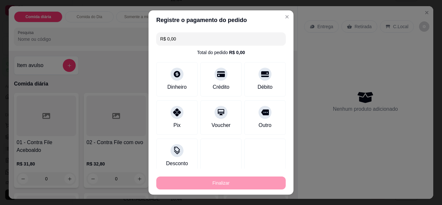
type input "-R$ 33,20"
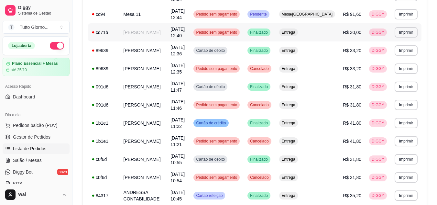
click at [238, 35] on span "Pedido sem pagamento" at bounding box center [217, 32] width 44 height 5
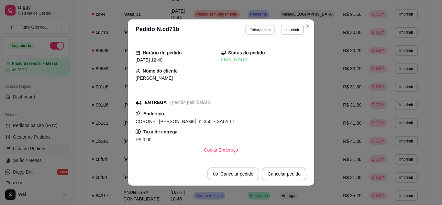
click at [256, 32] on button "Editar pedido" at bounding box center [260, 30] width 30 height 10
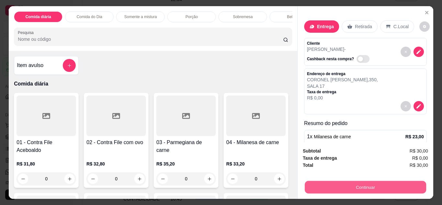
click at [329, 189] on button "Continuar" at bounding box center [364, 187] width 121 height 13
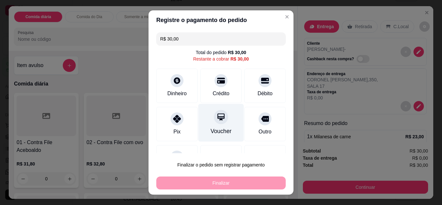
click at [215, 129] on div "Voucher" at bounding box center [221, 131] width 21 height 8
type input "R$ 0,00"
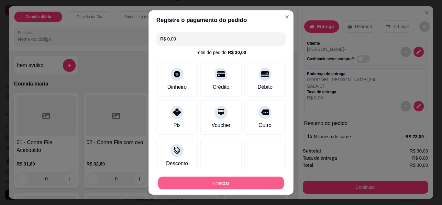
click at [213, 180] on button "Finalizar" at bounding box center [221, 183] width 126 height 13
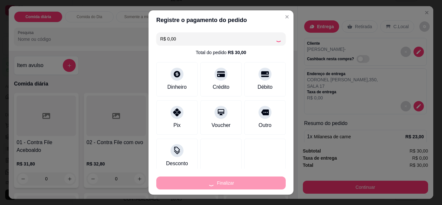
type input "0"
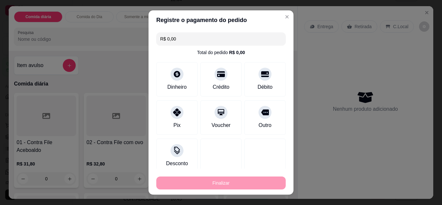
type input "-R$ 30,00"
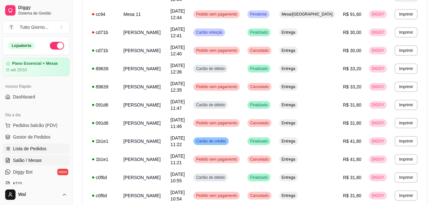
click at [33, 158] on span "Salão / Mesas" at bounding box center [27, 160] width 29 height 6
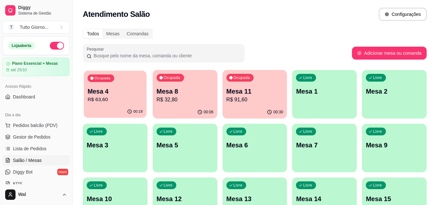
click at [119, 102] on p "R$ 63,60" at bounding box center [115, 99] width 55 height 7
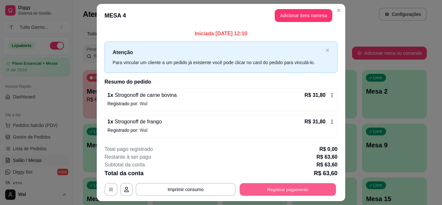
click at [299, 190] on button "Registrar pagamento" at bounding box center [288, 189] width 96 height 13
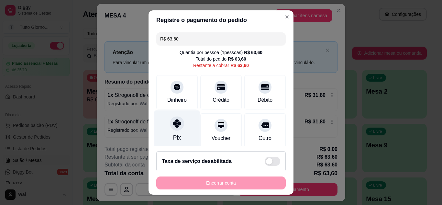
click at [174, 128] on div at bounding box center [177, 123] width 14 height 14
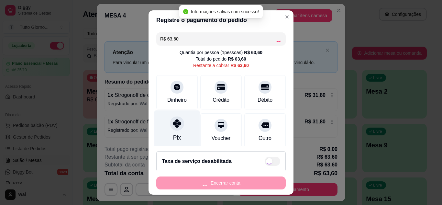
type input "R$ 0,00"
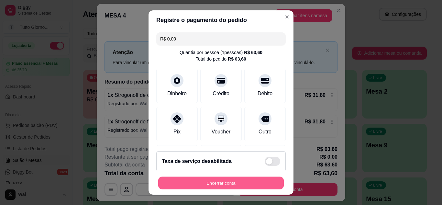
click at [225, 179] on button "Encerrar conta" at bounding box center [221, 183] width 126 height 13
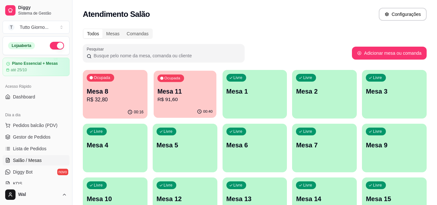
click at [207, 97] on p "R$ 91,60" at bounding box center [184, 99] width 55 height 7
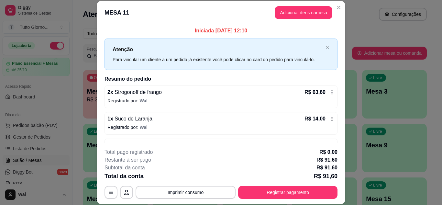
scroll to position [21, 0]
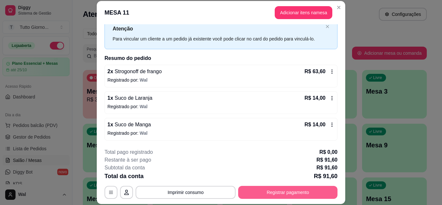
click at [284, 194] on button "Registrar pagamento" at bounding box center [287, 192] width 99 height 13
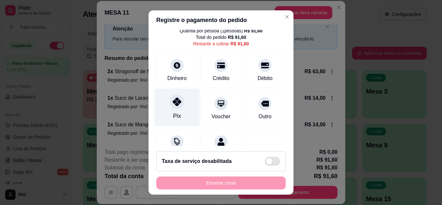
scroll to position [50, 0]
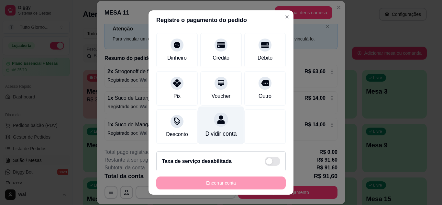
click at [212, 119] on div "Dividir conta" at bounding box center [221, 125] width 46 height 38
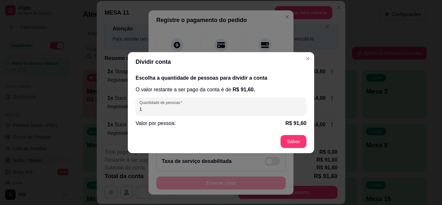
drag, startPoint x: 145, startPoint y: 108, endPoint x: 141, endPoint y: 108, distance: 3.6
click at [143, 108] on input "1" at bounding box center [220, 109] width 163 height 6
drag, startPoint x: 141, startPoint y: 108, endPoint x: 136, endPoint y: 108, distance: 5.2
click at [136, 108] on div "Quantidade de pessoas 1" at bounding box center [221, 106] width 171 height 18
type input "2"
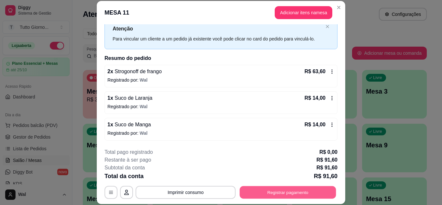
click at [293, 189] on button "Registrar pagamento" at bounding box center [288, 192] width 96 height 13
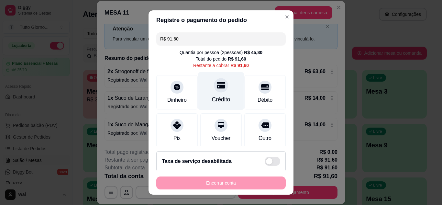
click at [217, 88] on icon at bounding box center [221, 85] width 8 height 6
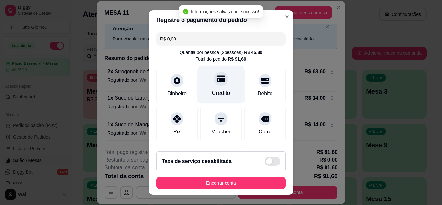
type input "R$ 0,00"
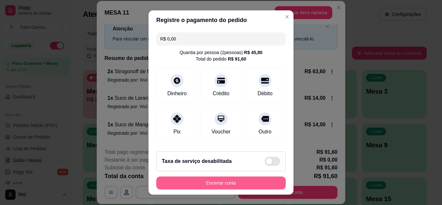
click at [220, 182] on button "Encerrar conta" at bounding box center [220, 182] width 129 height 13
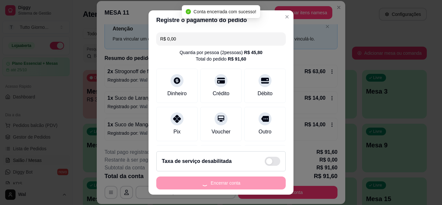
scroll to position [0, 0]
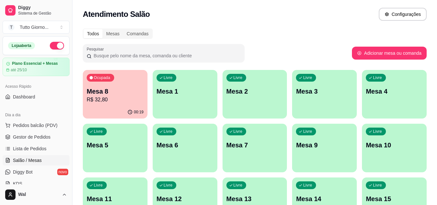
click at [129, 100] on p "R$ 32,80" at bounding box center [115, 100] width 57 height 8
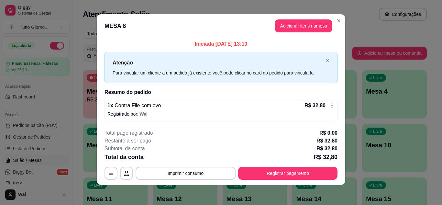
scroll to position [4, 0]
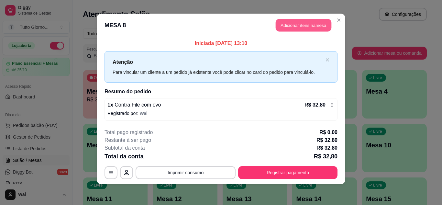
click at [301, 29] on button "Adicionar itens na mesa" at bounding box center [304, 25] width 56 height 13
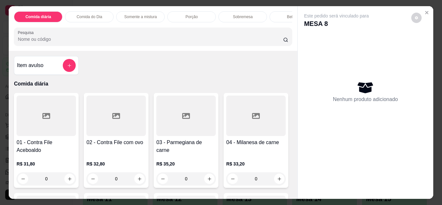
click at [287, 14] on p "Bebidas" at bounding box center [294, 16] width 14 height 5
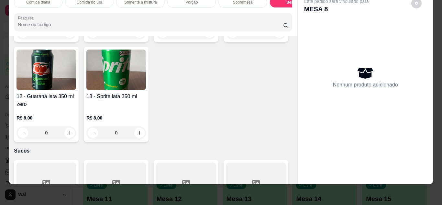
scroll to position [1332, 0]
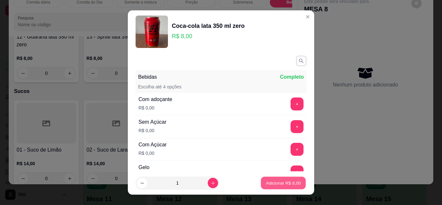
click at [278, 179] on button "Adicionar R$ 8,00" at bounding box center [283, 183] width 45 height 13
type input "1"
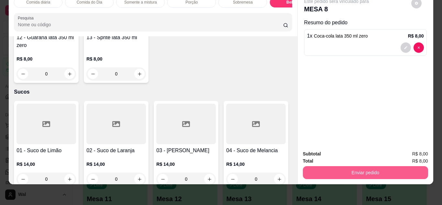
click at [361, 169] on button "Enviar pedido" at bounding box center [365, 172] width 125 height 13
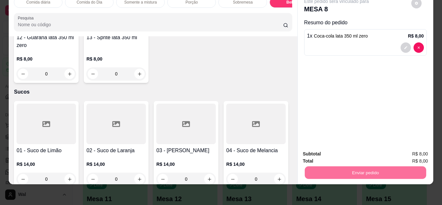
click at [418, 155] on button "Enviar pedido" at bounding box center [411, 151] width 37 height 12
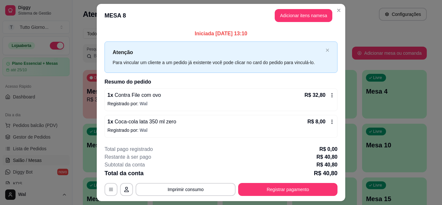
scroll to position [17, 0]
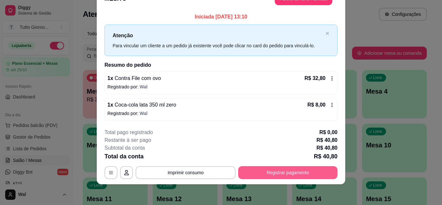
click at [278, 174] on button "Registrar pagamento" at bounding box center [287, 172] width 99 height 13
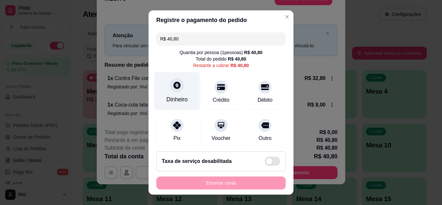
click at [174, 83] on icon at bounding box center [176, 85] width 7 height 7
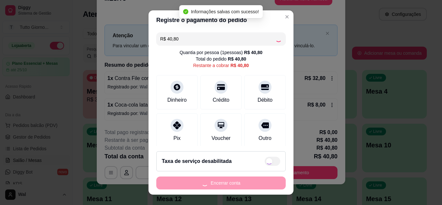
type input "R$ 0,00"
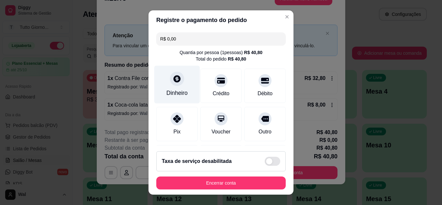
click at [177, 83] on div at bounding box center [177, 79] width 14 height 14
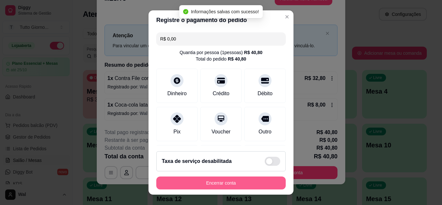
click at [211, 185] on button "Encerrar conta" at bounding box center [220, 182] width 129 height 13
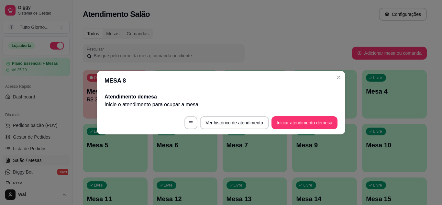
scroll to position [0, 0]
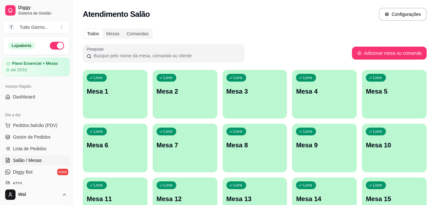
click at [336, 100] on div "Livre Mesa 4" at bounding box center [324, 90] width 65 height 41
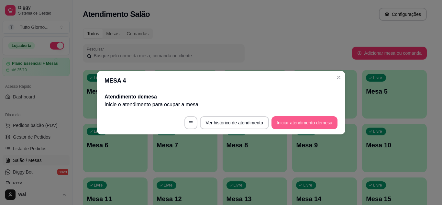
click at [301, 120] on button "Iniciar atendimento de mesa" at bounding box center [304, 122] width 66 height 13
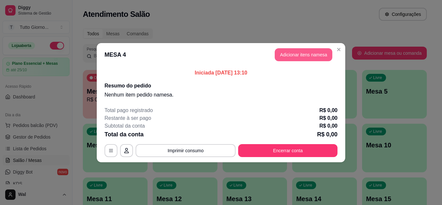
click at [296, 50] on button "Adicionar itens na mesa" at bounding box center [304, 54] width 58 height 13
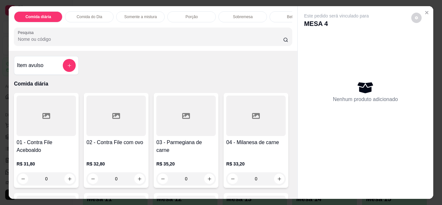
click at [283, 16] on div "Bebidas" at bounding box center [294, 16] width 49 height 11
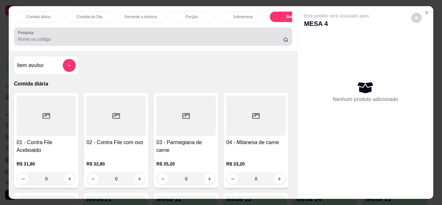
scroll to position [17, 0]
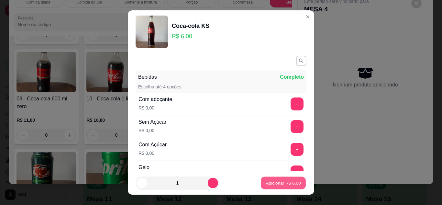
click at [271, 185] on p "Adicionar R$ 6,00" at bounding box center [283, 183] width 35 height 6
type input "1"
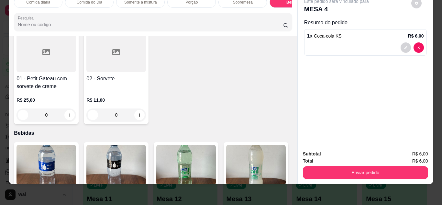
scroll to position [879, 0]
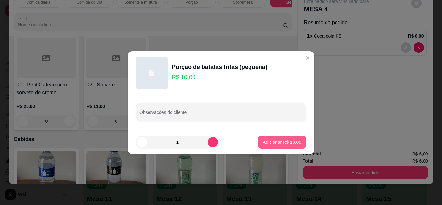
click at [272, 143] on p "Adicionar R$ 10,00" at bounding box center [282, 142] width 39 height 6
type input "1"
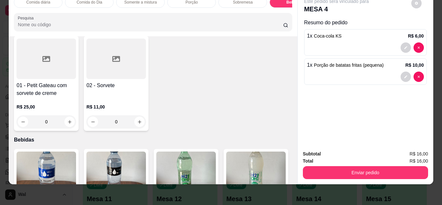
scroll to position [879, 0]
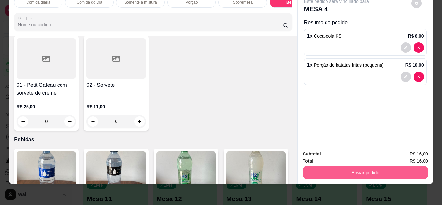
click at [352, 167] on button "Enviar pedido" at bounding box center [365, 172] width 125 height 13
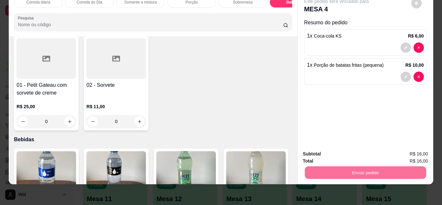
click at [410, 149] on button "Enviar pedido" at bounding box center [411, 151] width 37 height 12
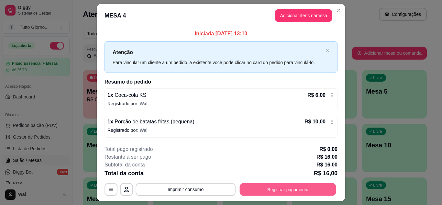
click at [273, 190] on button "Registrar pagamento" at bounding box center [288, 189] width 96 height 13
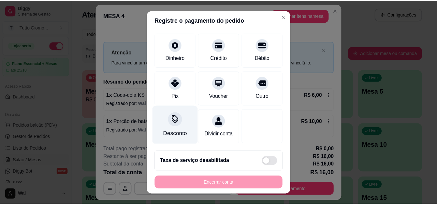
scroll to position [17, 0]
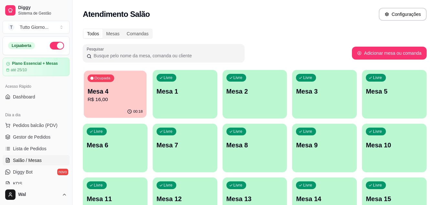
click at [118, 93] on p "Mesa 4" at bounding box center [115, 91] width 55 height 9
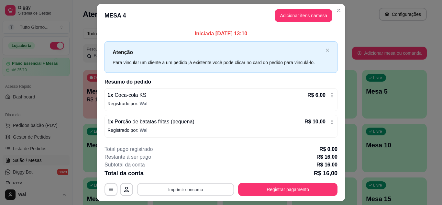
click at [190, 194] on button "Imprimir consumo" at bounding box center [185, 189] width 97 height 13
click at [186, 175] on button "IMPRESSORA CAIXA" at bounding box center [185, 174] width 46 height 10
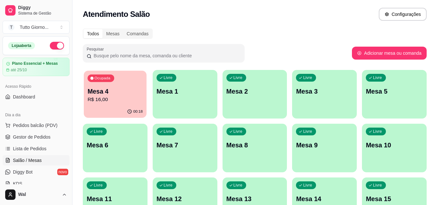
click at [99, 100] on p "R$ 16,00" at bounding box center [115, 99] width 55 height 7
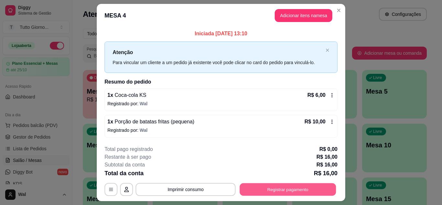
click at [309, 189] on button "Registrar pagamento" at bounding box center [288, 189] width 96 height 13
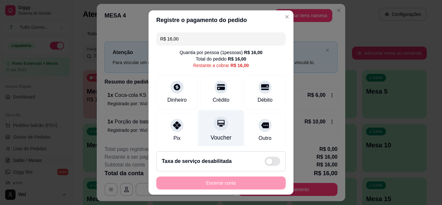
click at [212, 133] on div "Voucher" at bounding box center [221, 129] width 46 height 38
type input "R$ 0,00"
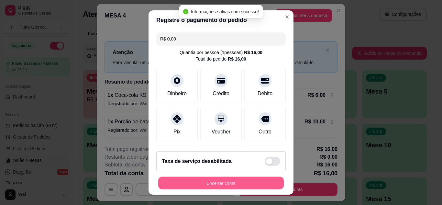
click at [222, 182] on button "Encerrar conta" at bounding box center [221, 183] width 126 height 13
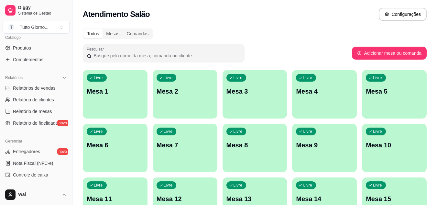
scroll to position [177, 0]
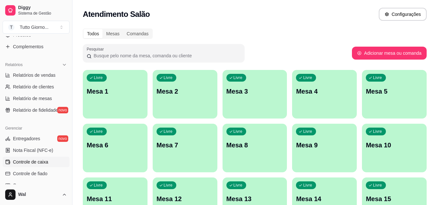
click at [39, 162] on span "Controle de caixa" at bounding box center [30, 162] width 35 height 6
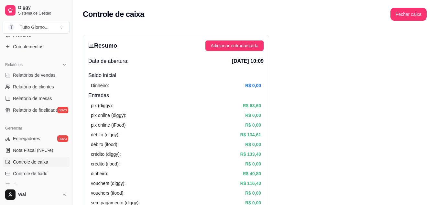
scroll to position [179, 0]
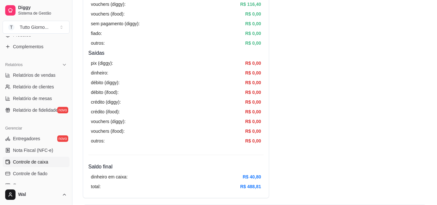
click at [67, 73] on div "Relatórios Relatórios de vendas Relatório de clientes Relatório de mesas Relató…" at bounding box center [36, 87] width 72 height 61
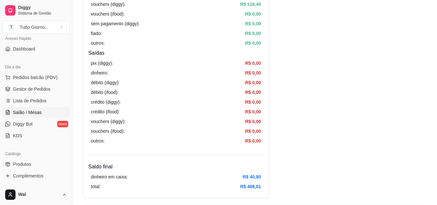
click at [33, 111] on span "Salão / Mesas" at bounding box center [27, 112] width 29 height 6
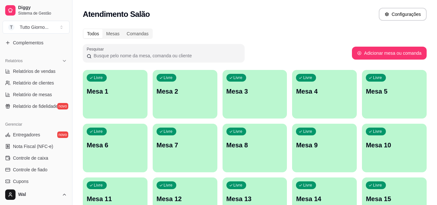
scroll to position [190, 0]
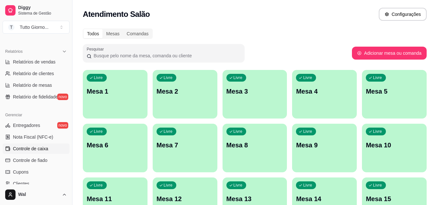
click at [42, 152] on link "Controle de caixa" at bounding box center [36, 148] width 67 height 10
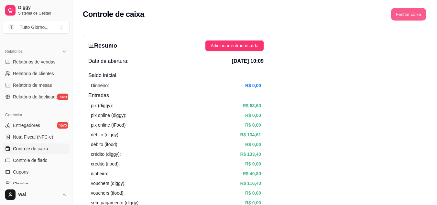
click at [406, 12] on button "Fechar caixa" at bounding box center [408, 14] width 35 height 13
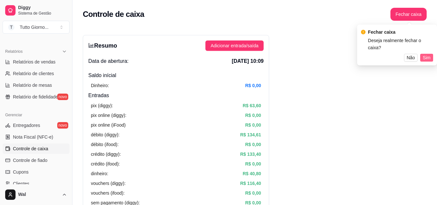
click at [427, 54] on span "Sim" at bounding box center [427, 57] width 8 height 7
